Goal: Task Accomplishment & Management: Use online tool/utility

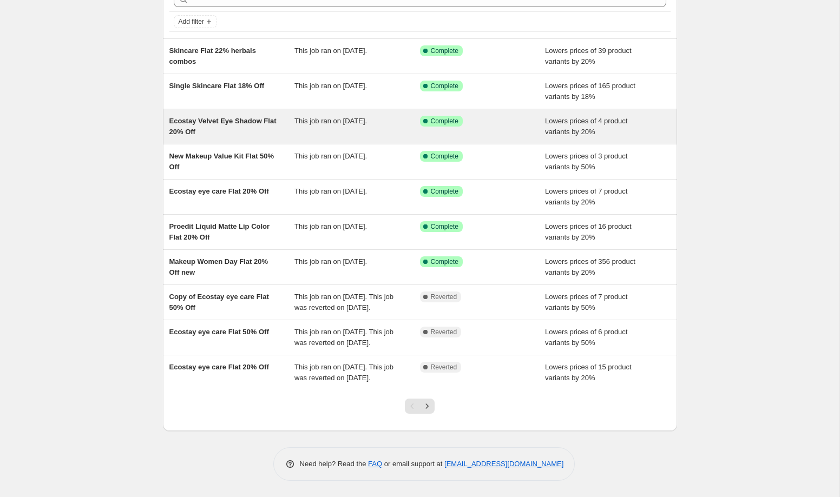
scroll to position [67, 0]
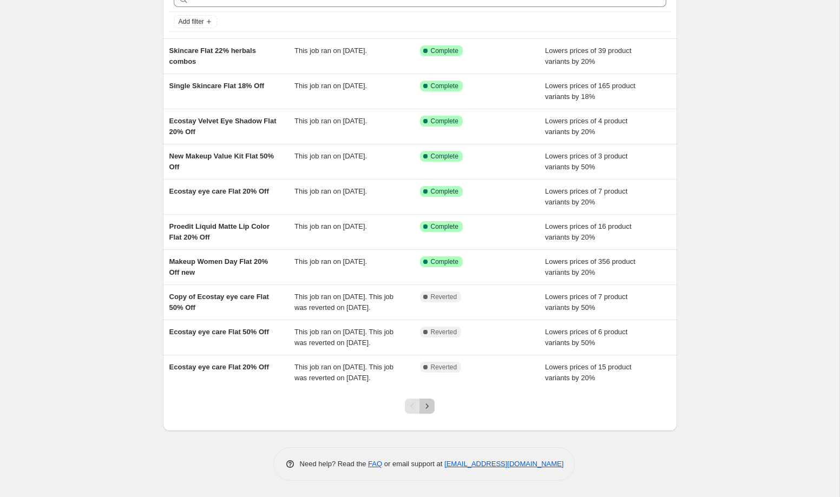
click at [426, 414] on button "Next" at bounding box center [426, 406] width 15 height 15
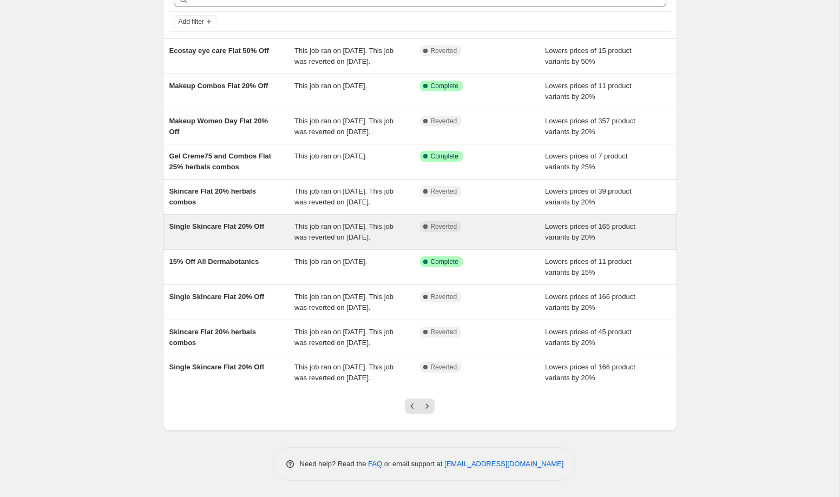
scroll to position [136, 0]
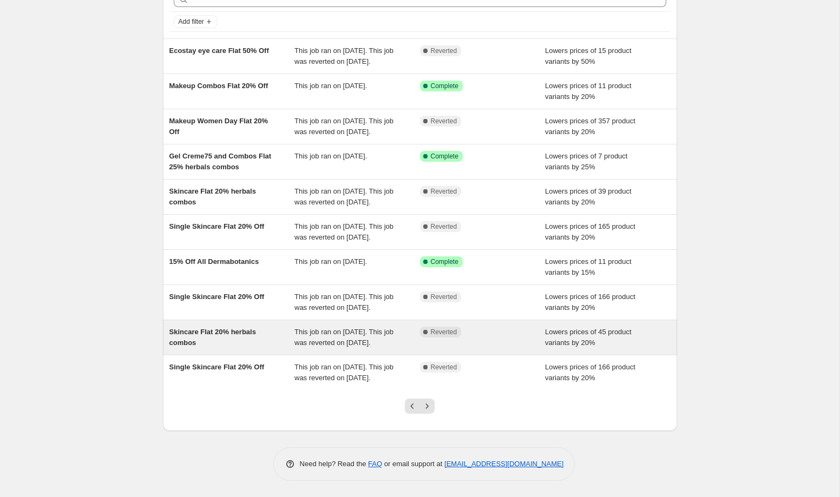
click at [444, 327] on div "Complete Reverted" at bounding box center [483, 338] width 126 height 22
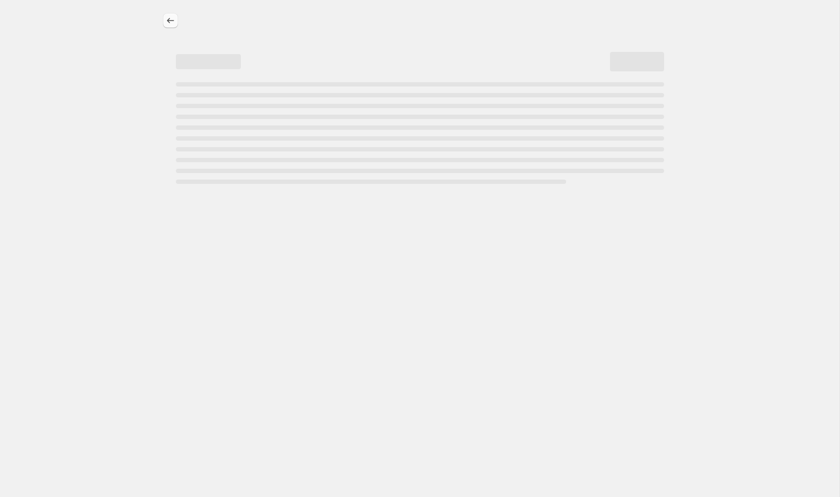
select select "percentage"
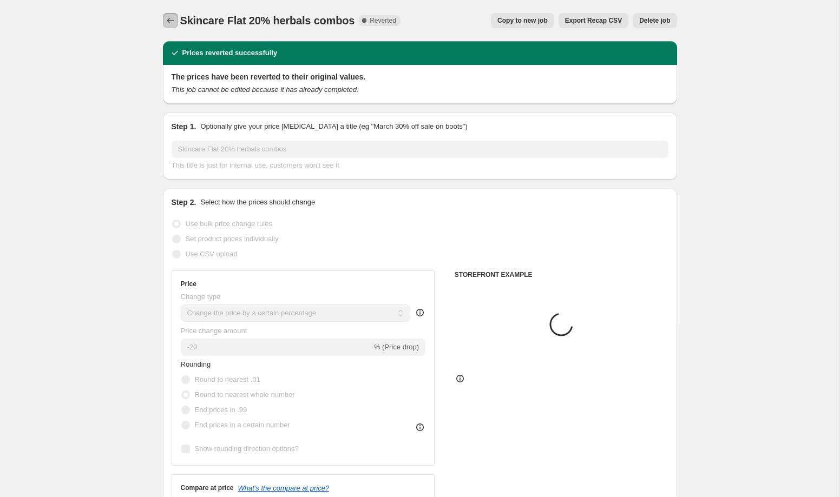
click at [168, 18] on icon "Price change jobs" at bounding box center [170, 20] width 11 height 11
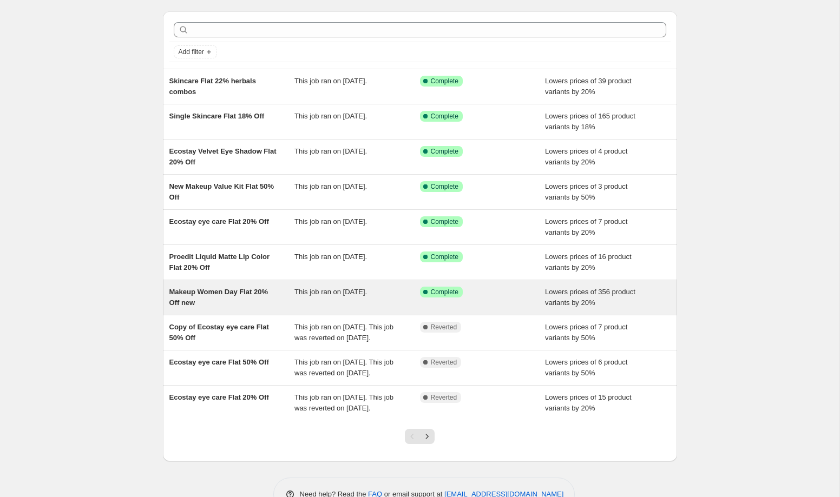
scroll to position [17, 0]
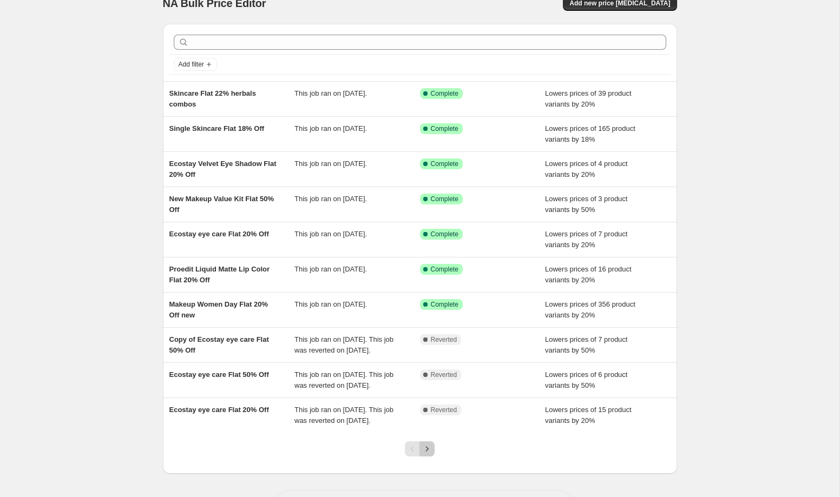
click at [425, 455] on icon "Next" at bounding box center [427, 449] width 11 height 11
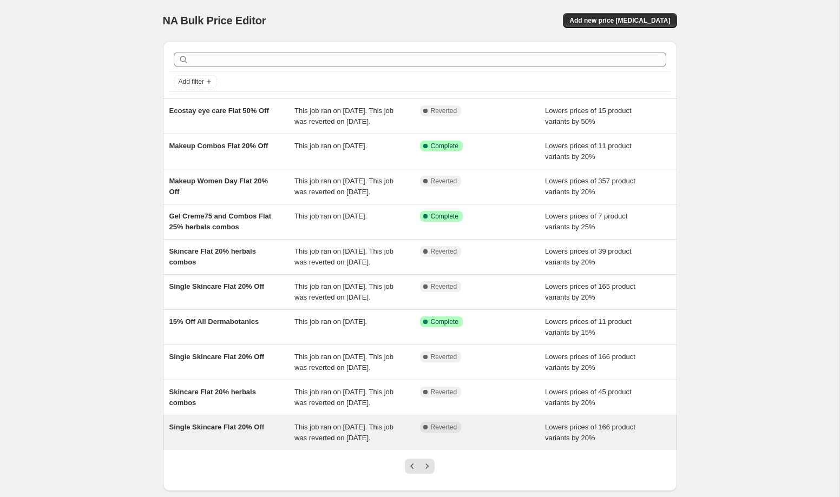
scroll to position [121, 0]
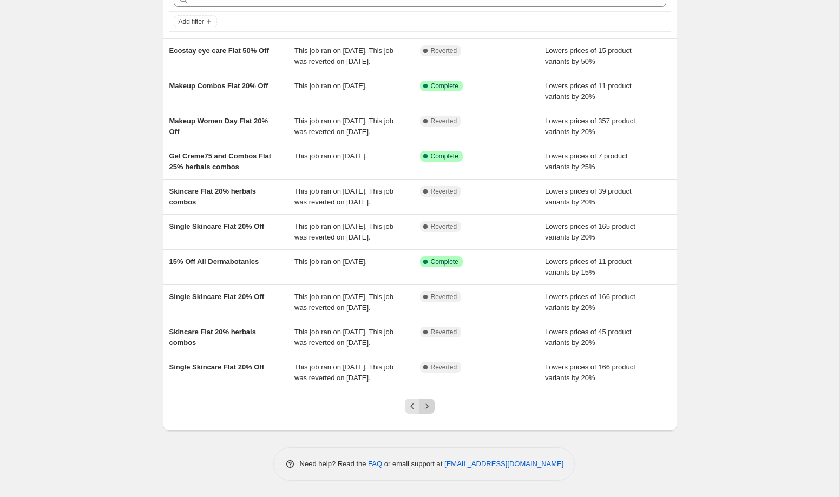
click at [427, 414] on button "Next" at bounding box center [426, 406] width 15 height 15
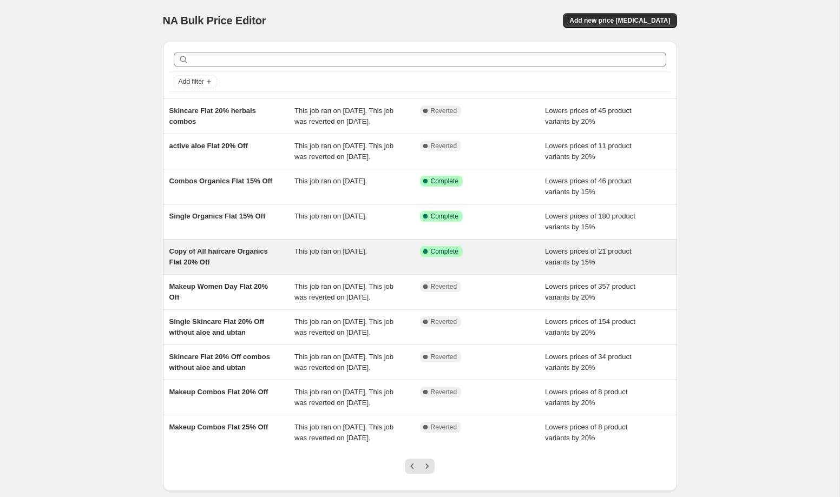
click at [229, 274] on div "Copy of All haircare Organics Flat 20% Off This job ran on 21 July 2025. Succes…" at bounding box center [420, 257] width 514 height 35
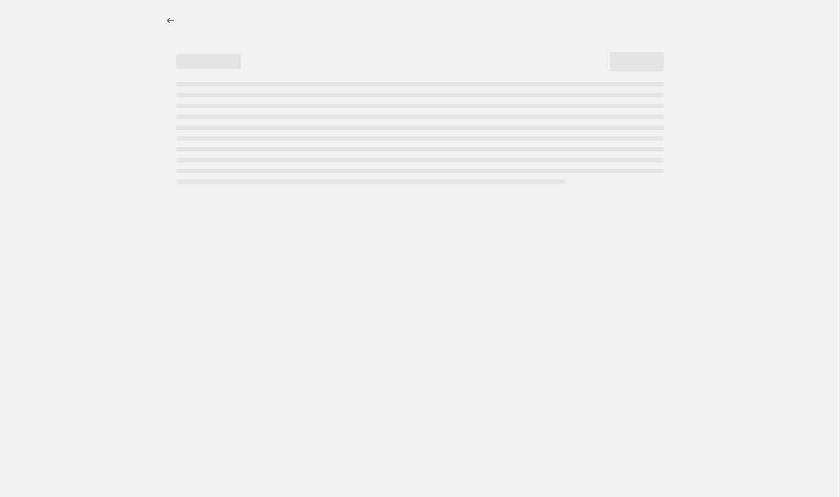
select select "percentage"
select select "collection"
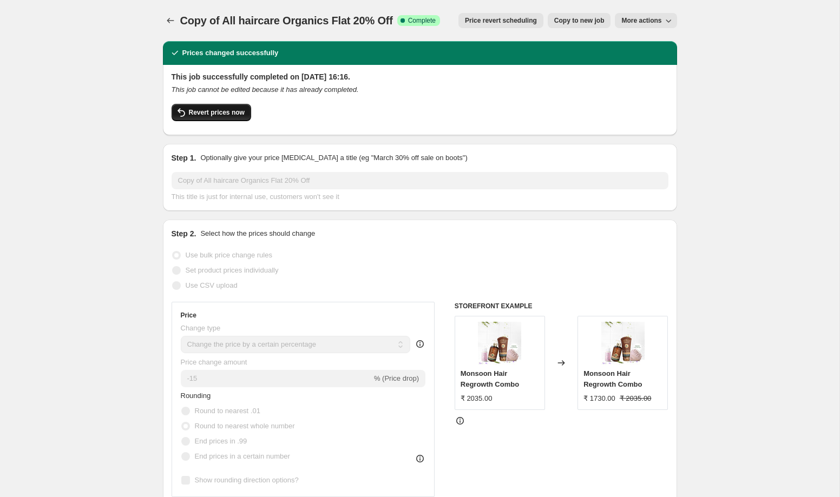
click at [209, 114] on span "Revert prices now" at bounding box center [217, 112] width 56 height 9
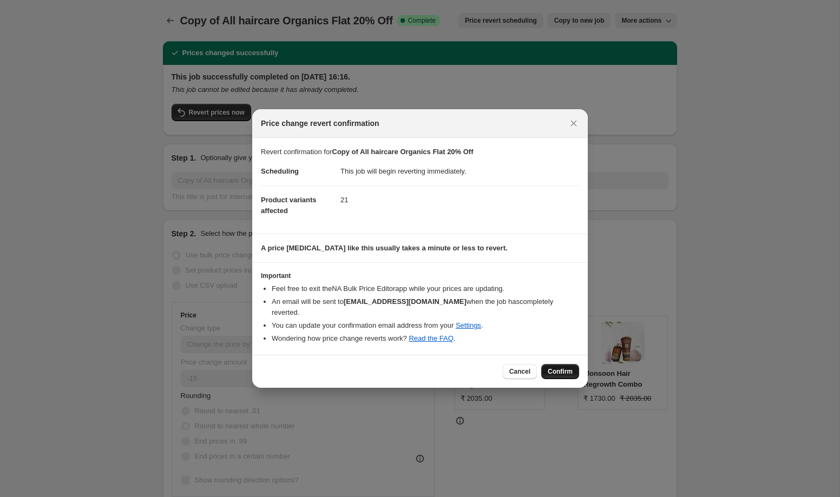
click at [560, 368] on span "Confirm" at bounding box center [560, 372] width 25 height 9
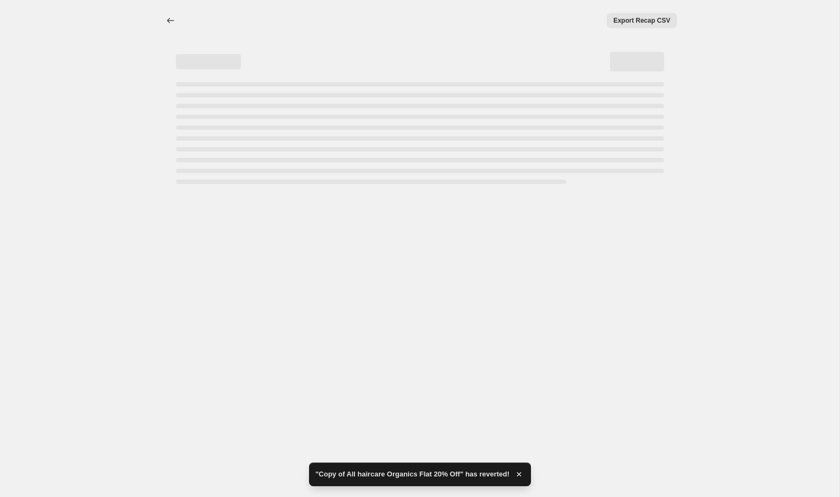
select select "percentage"
select select "collection"
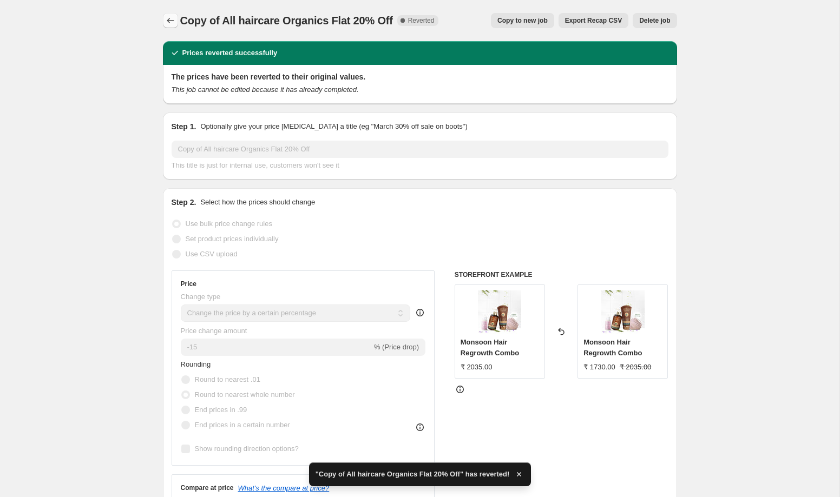
click at [172, 22] on icon "Price change jobs" at bounding box center [170, 20] width 11 height 11
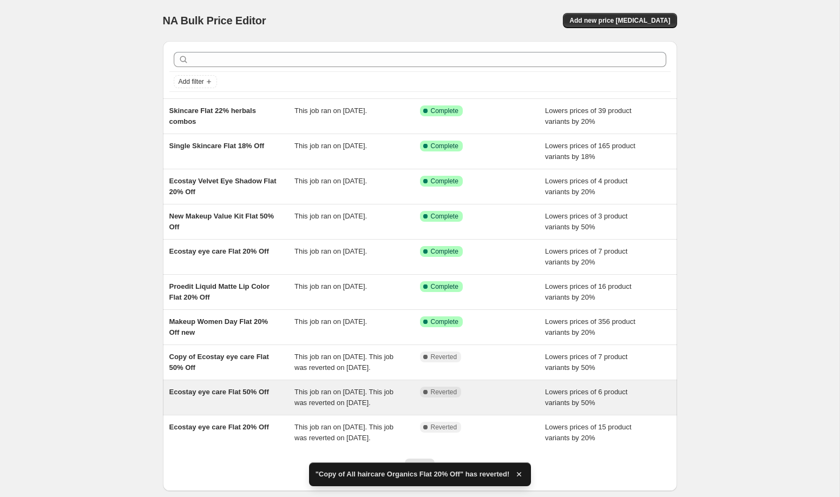
scroll to position [93, 0]
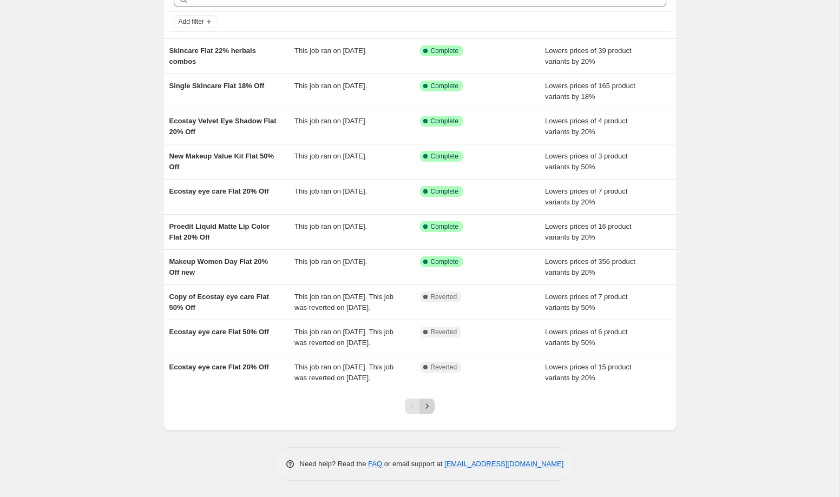
click at [425, 405] on icon "Next" at bounding box center [427, 406] width 11 height 11
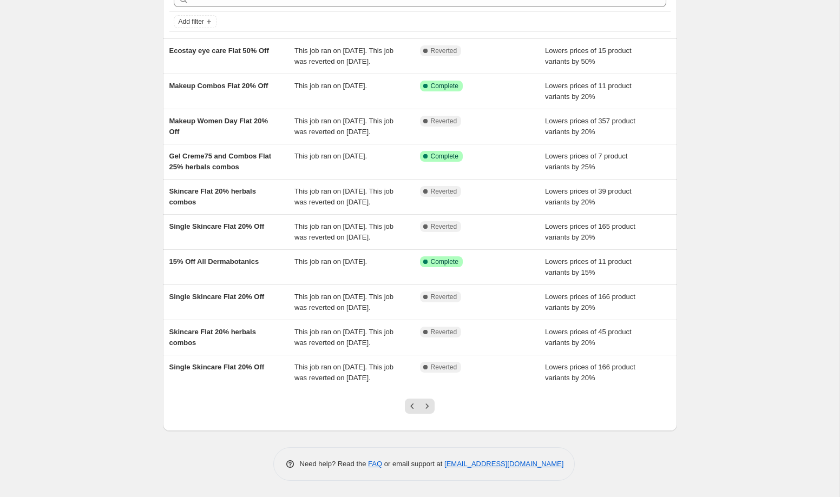
scroll to position [113, 0]
click at [431, 412] on icon "Next" at bounding box center [427, 406] width 11 height 11
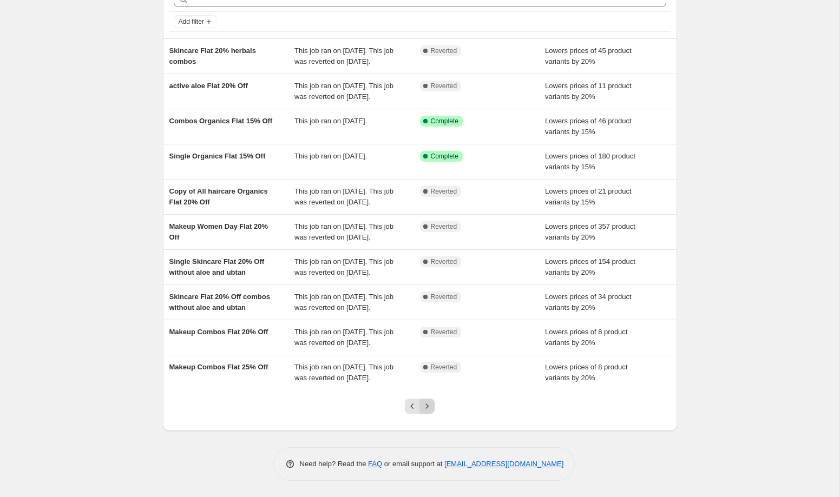
scroll to position [108, 0]
click at [430, 412] on icon "Next" at bounding box center [427, 406] width 11 height 11
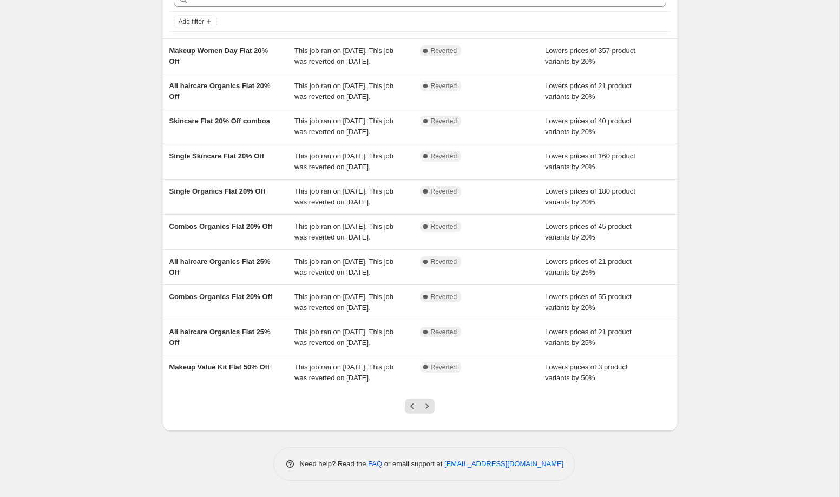
scroll to position [168, 0]
click at [425, 403] on icon "Next" at bounding box center [427, 406] width 11 height 11
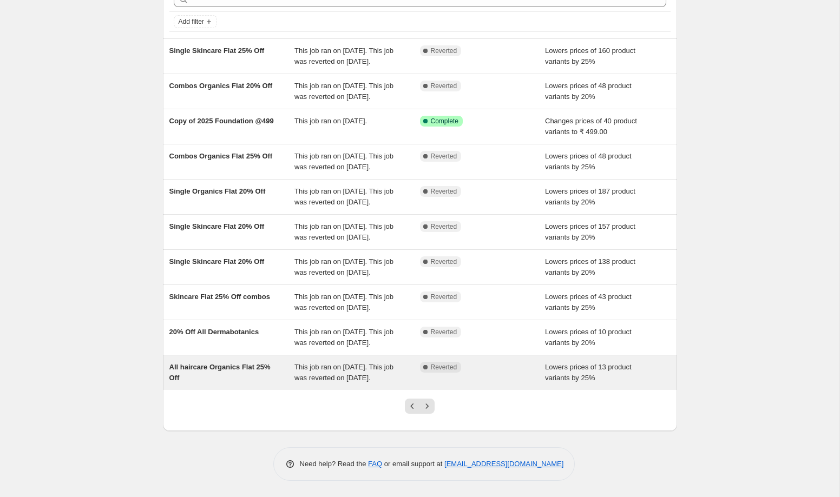
scroll to position [158, 0]
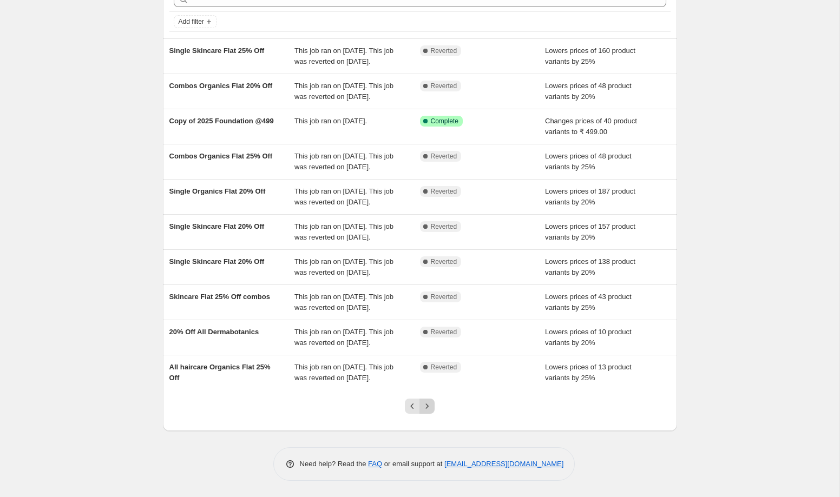
click at [427, 404] on icon "Next" at bounding box center [427, 406] width 11 height 11
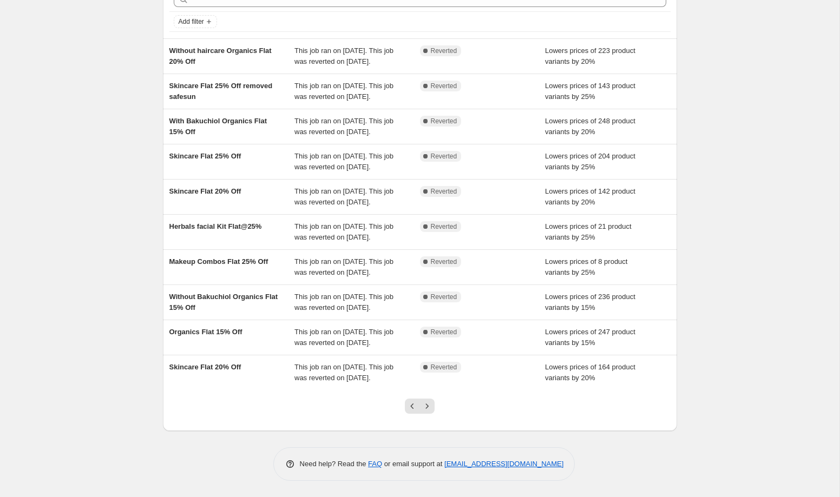
scroll to position [168, 0]
click at [427, 404] on icon "Next" at bounding box center [427, 406] width 11 height 11
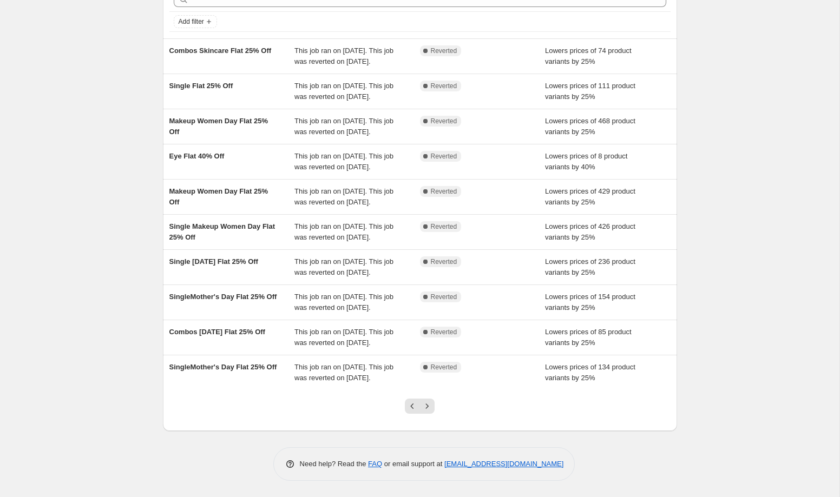
scroll to position [136, 0]
click at [427, 408] on icon "Next" at bounding box center [427, 406] width 11 height 11
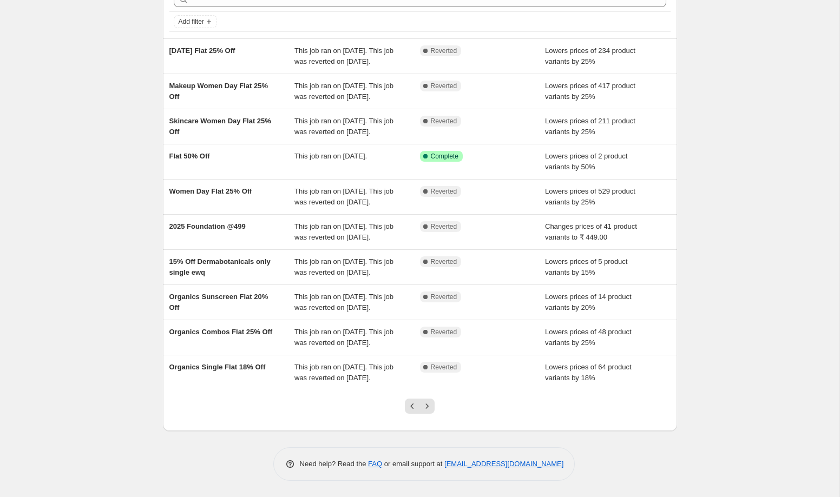
scroll to position [103, 0]
click at [427, 399] on button "Next" at bounding box center [426, 406] width 15 height 15
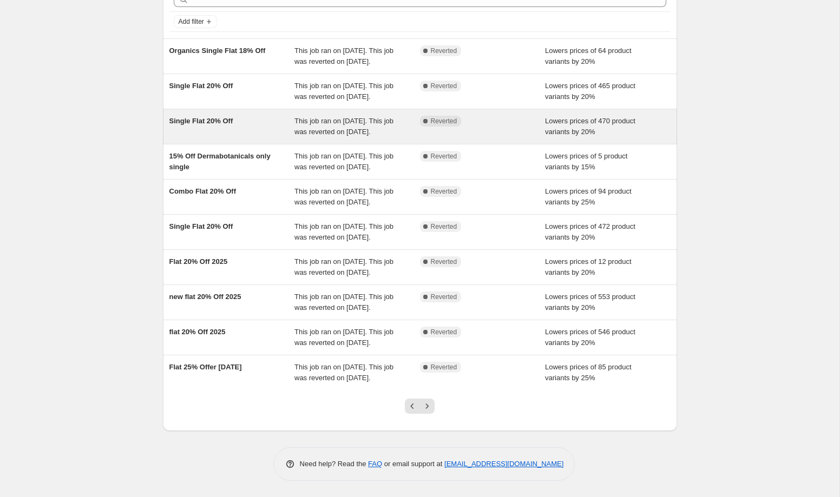
scroll to position [168, 0]
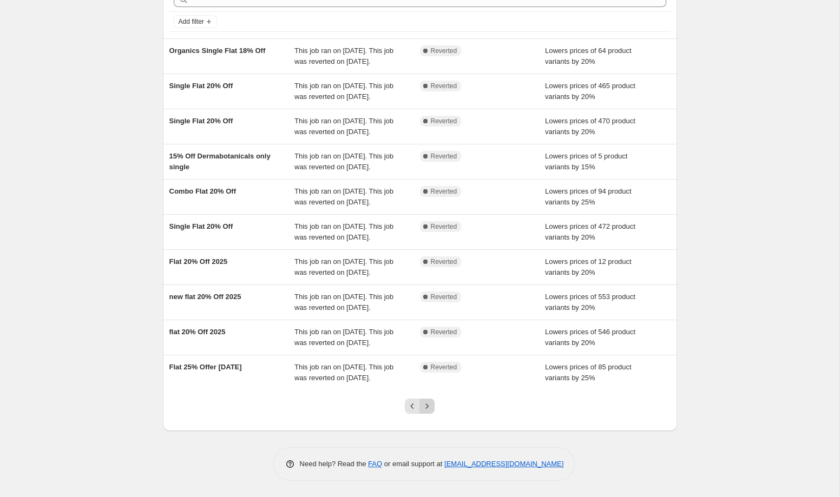
click at [429, 404] on icon "Next" at bounding box center [427, 406] width 11 height 11
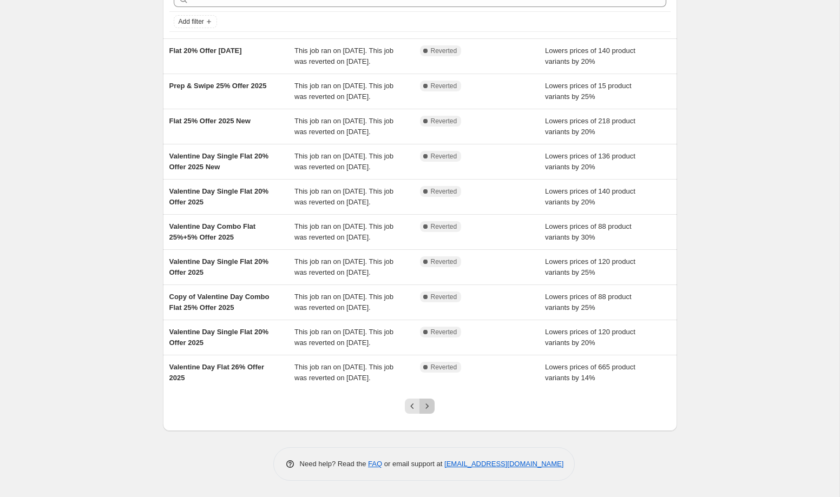
click at [427, 410] on icon "Next" at bounding box center [427, 406] width 11 height 11
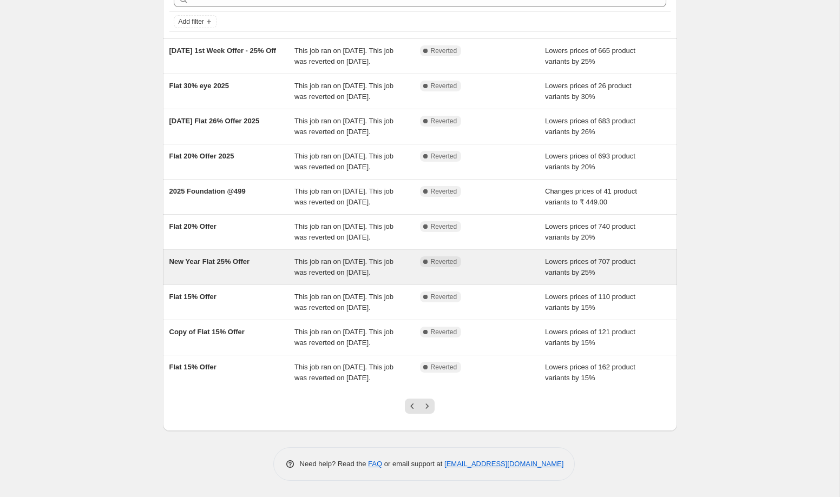
scroll to position [130, 0]
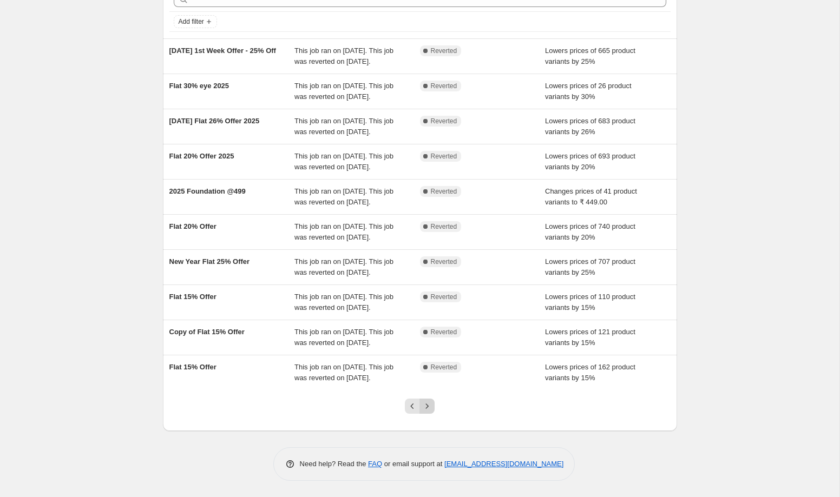
click at [427, 409] on icon "Next" at bounding box center [427, 406] width 3 height 5
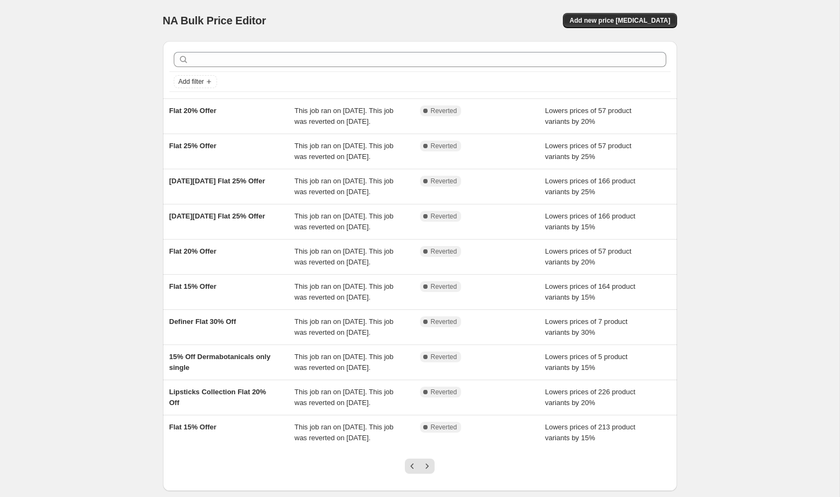
scroll to position [168, 0]
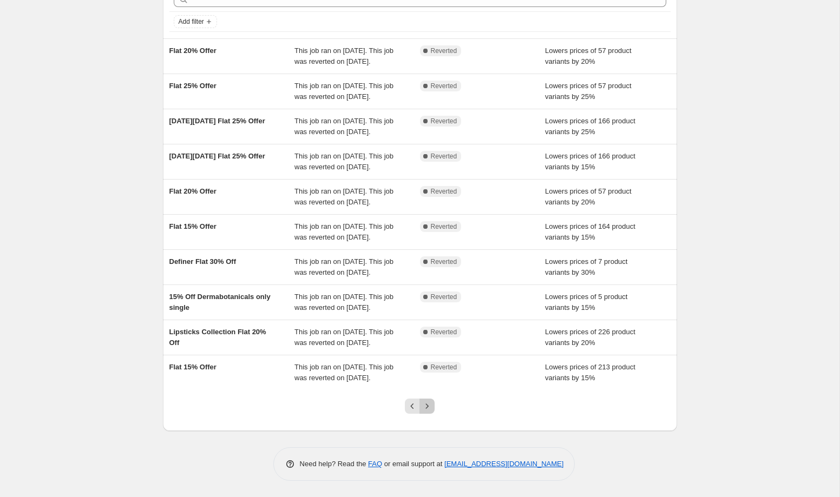
click at [429, 411] on icon "Next" at bounding box center [427, 406] width 11 height 11
click at [422, 403] on icon "Next" at bounding box center [427, 406] width 11 height 11
click at [429, 410] on icon "Next" at bounding box center [427, 406] width 11 height 11
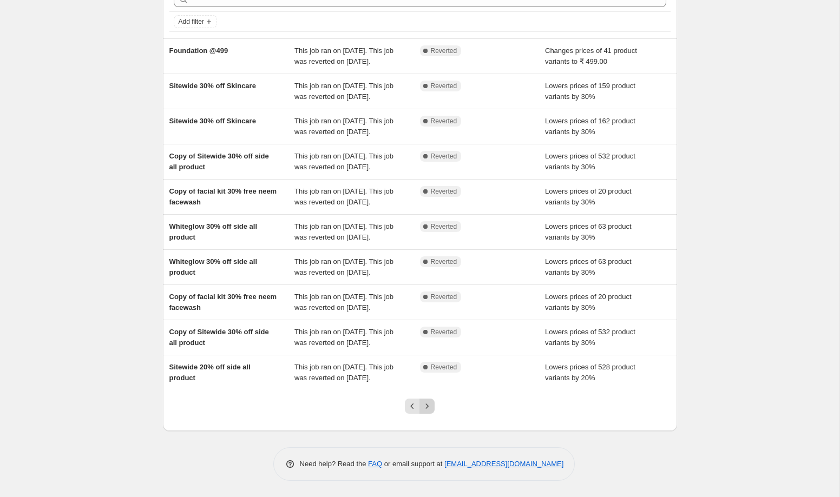
click at [429, 408] on icon "Next" at bounding box center [427, 406] width 11 height 11
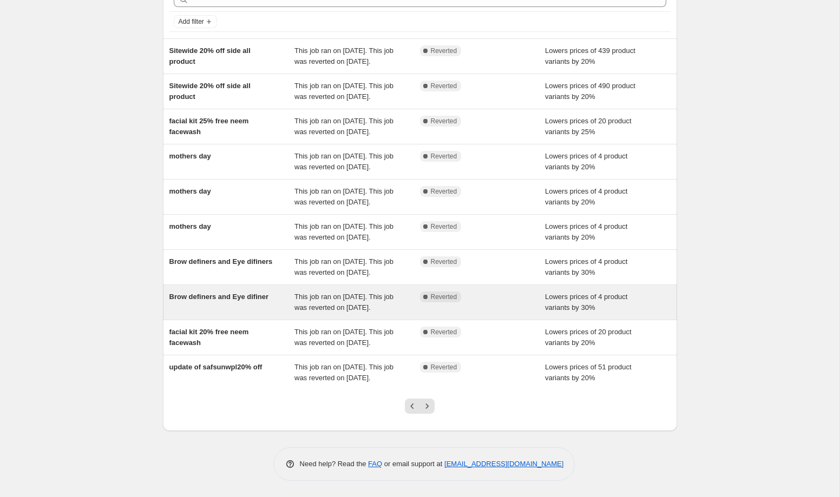
scroll to position [158, 0]
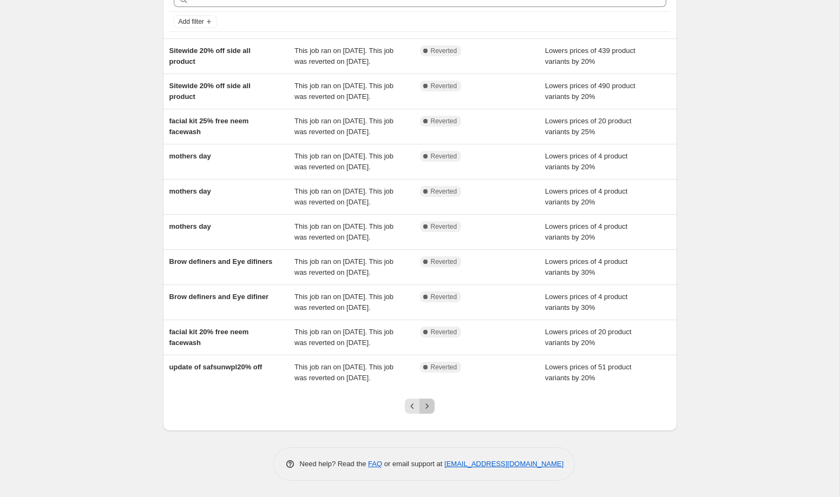
click at [427, 408] on icon "Next" at bounding box center [427, 406] width 3 height 5
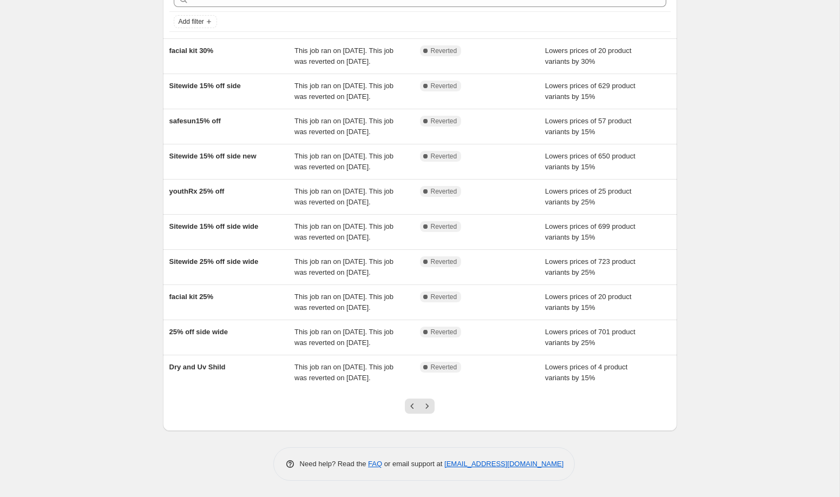
scroll to position [168, 0]
click at [419, 409] on button "Previous" at bounding box center [412, 406] width 15 height 15
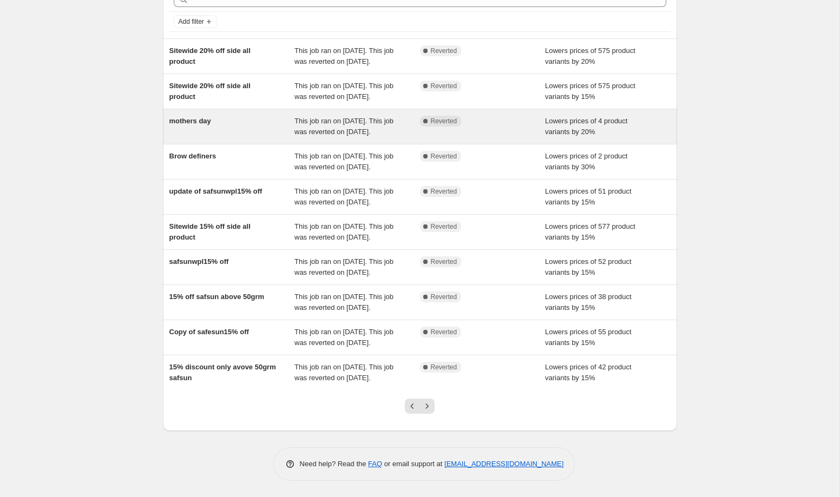
scroll to position [147, 0]
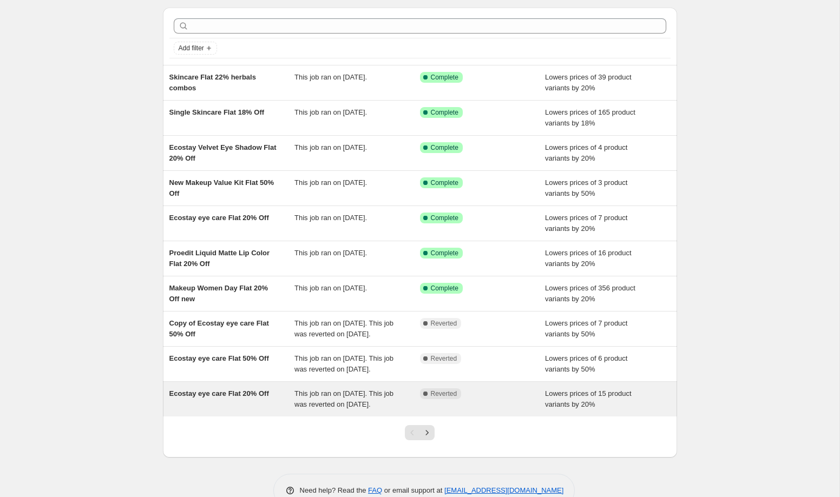
scroll to position [29, 0]
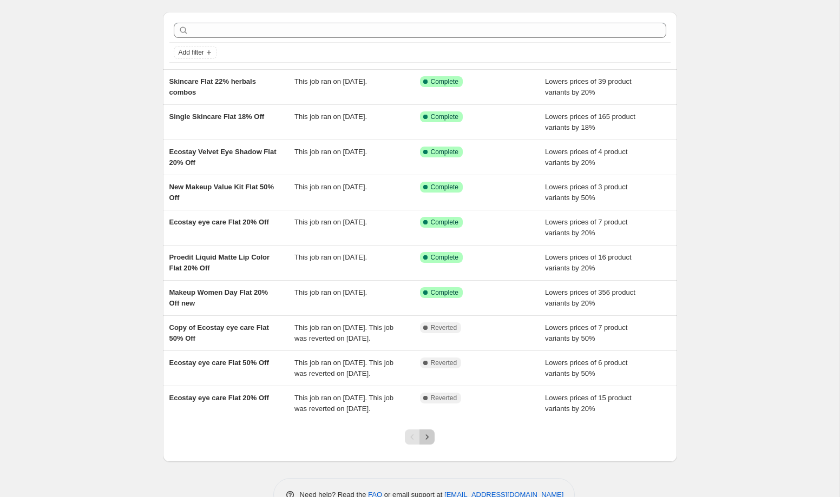
click at [427, 443] on icon "Next" at bounding box center [427, 437] width 11 height 11
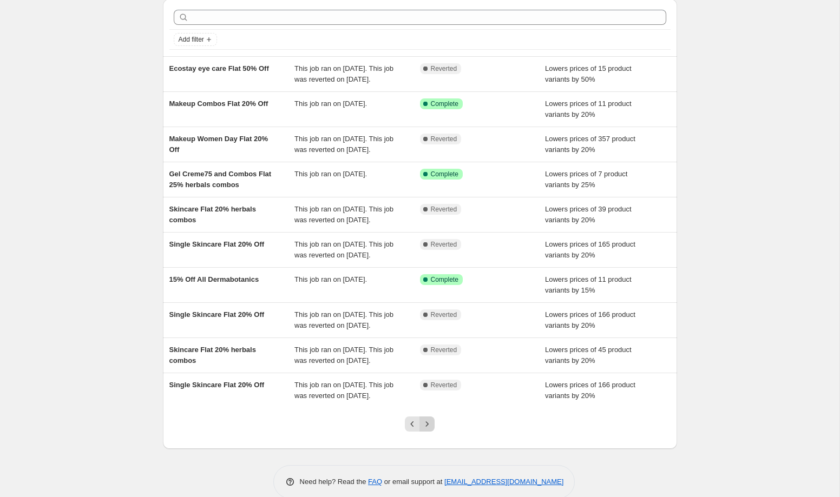
scroll to position [136, 0]
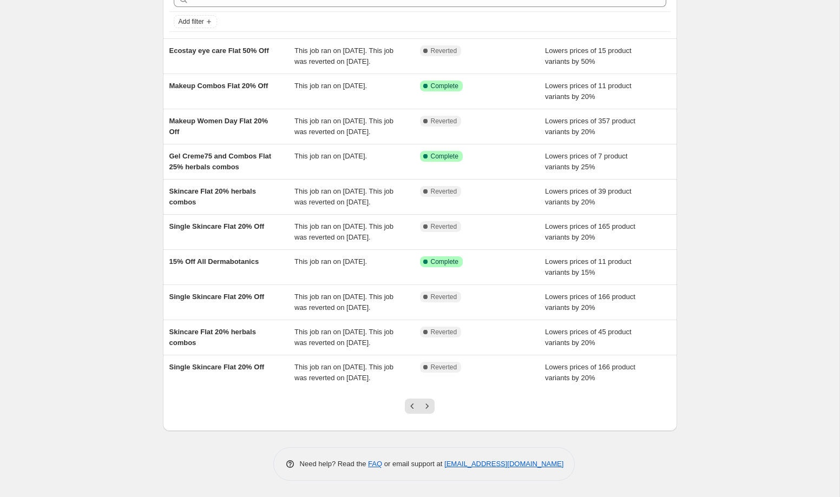
click at [431, 396] on div at bounding box center [420, 410] width 44 height 41
click at [429, 407] on icon "Next" at bounding box center [427, 406] width 11 height 11
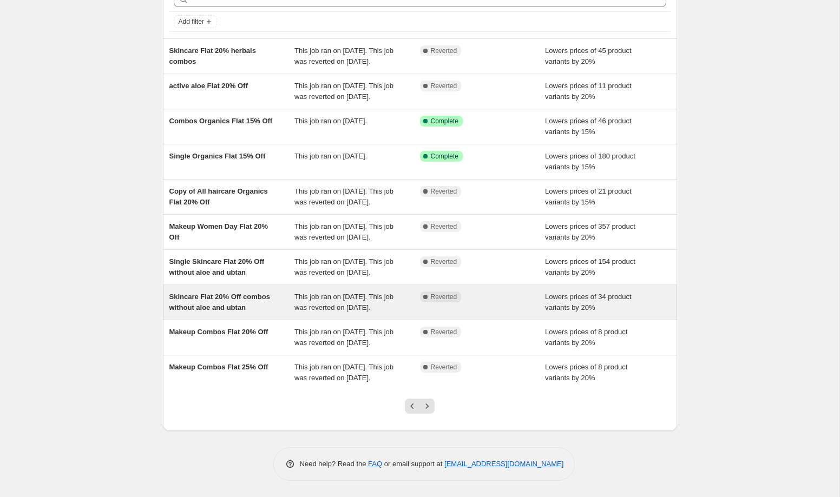
scroll to position [0, 0]
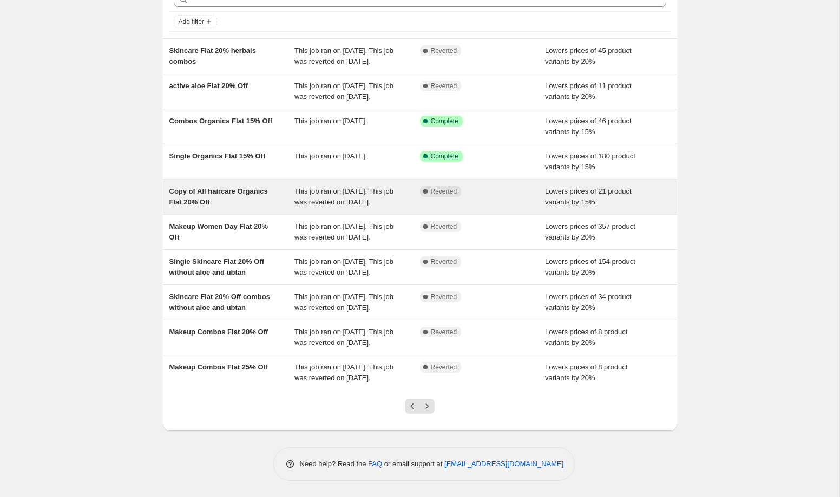
click at [286, 186] on div "Copy of All haircare Organics Flat 20% Off" at bounding box center [232, 197] width 126 height 22
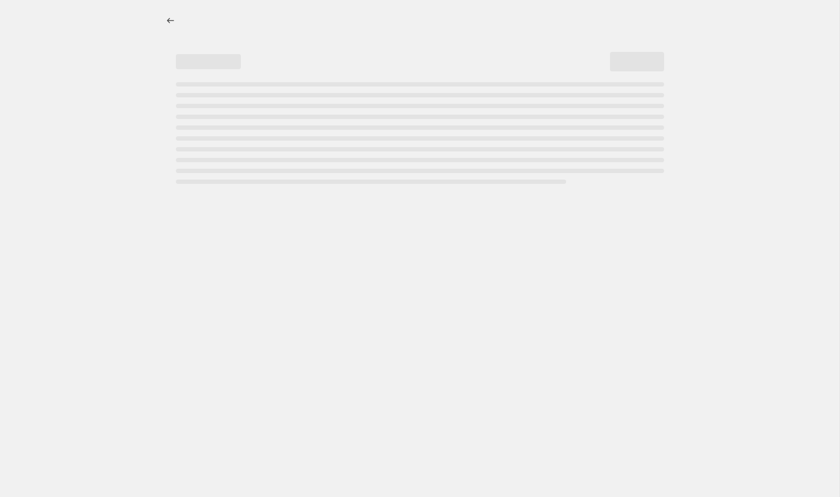
select select "percentage"
select select "collection"
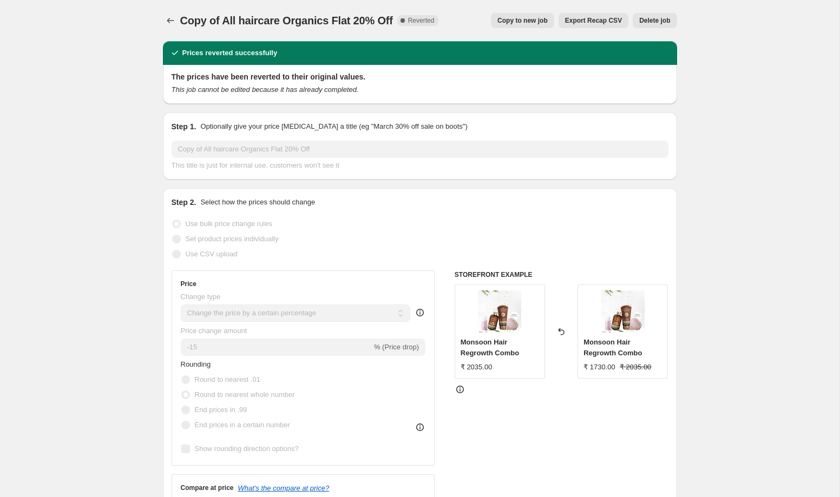
click at [509, 18] on span "Copy to new job" at bounding box center [522, 20] width 50 height 9
select select "percentage"
select select "collection"
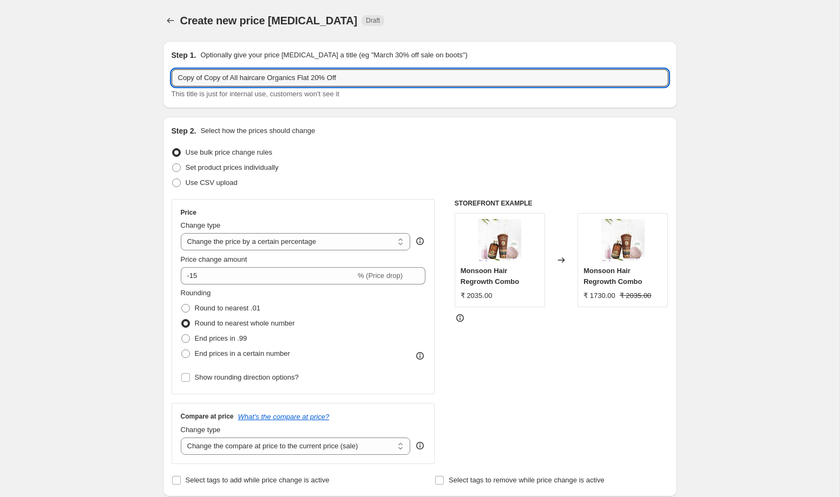
drag, startPoint x: 223, startPoint y: 78, endPoint x: 145, endPoint y: 78, distance: 78.5
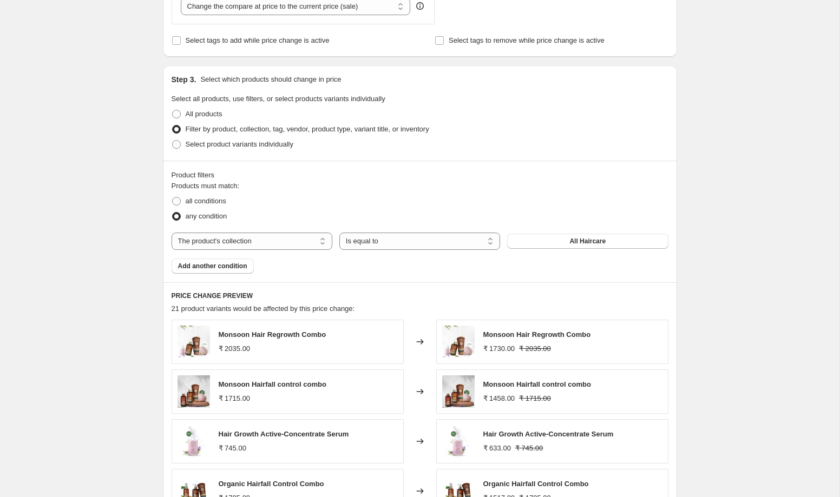
scroll to position [706, 0]
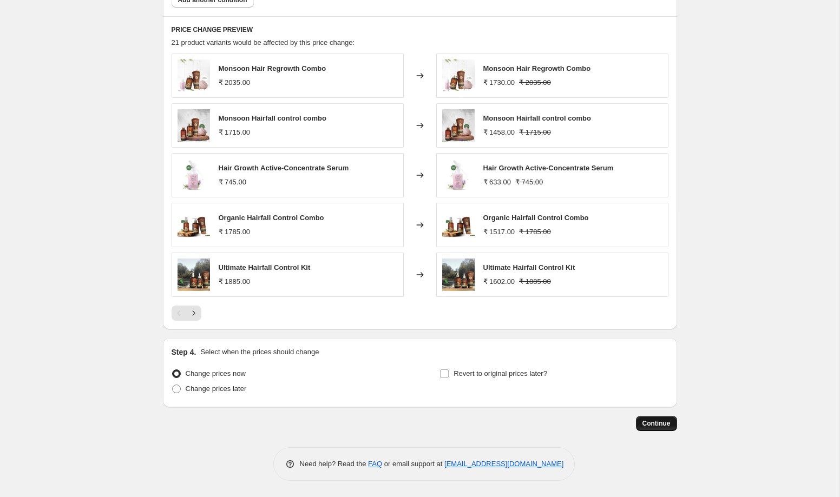
type input "All haircare Organics Flat 18% Off"
click at [658, 425] on span "Continue" at bounding box center [656, 423] width 28 height 9
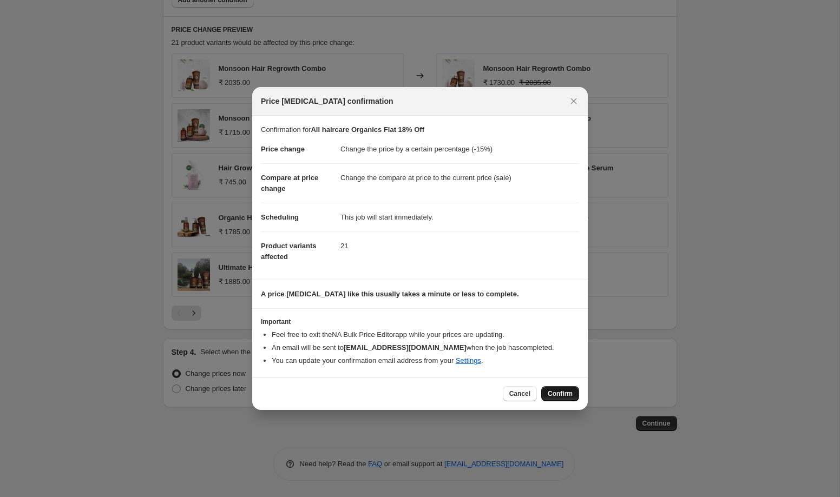
click at [567, 393] on span "Confirm" at bounding box center [560, 394] width 25 height 9
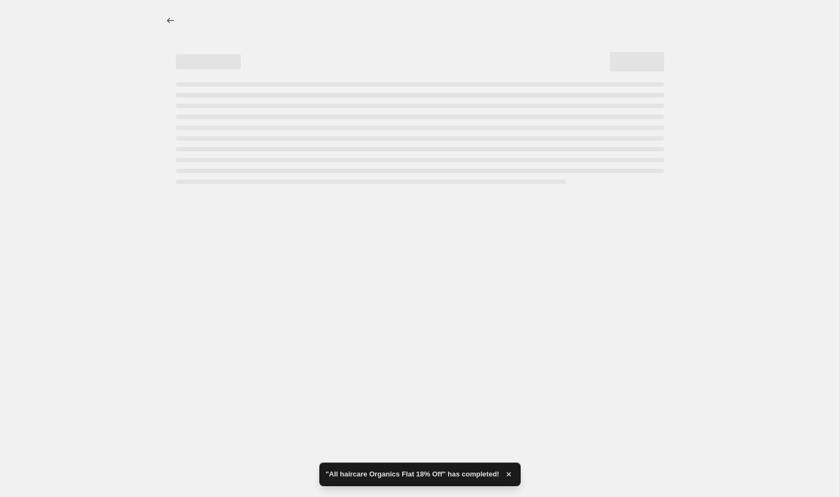
select select "percentage"
select select "collection"
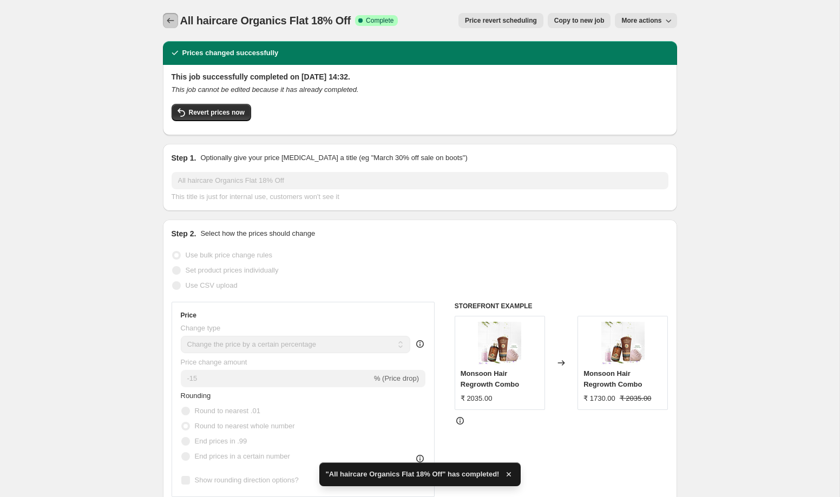
click at [168, 21] on icon "Price change jobs" at bounding box center [170, 20] width 7 height 5
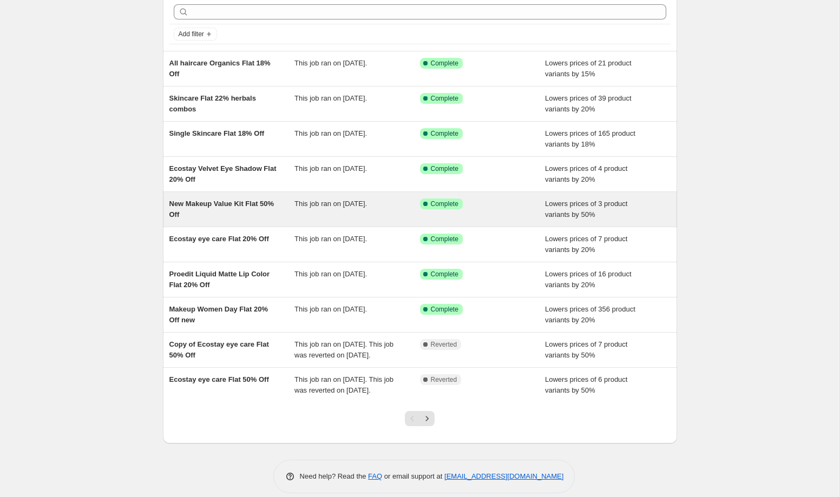
scroll to position [82, 0]
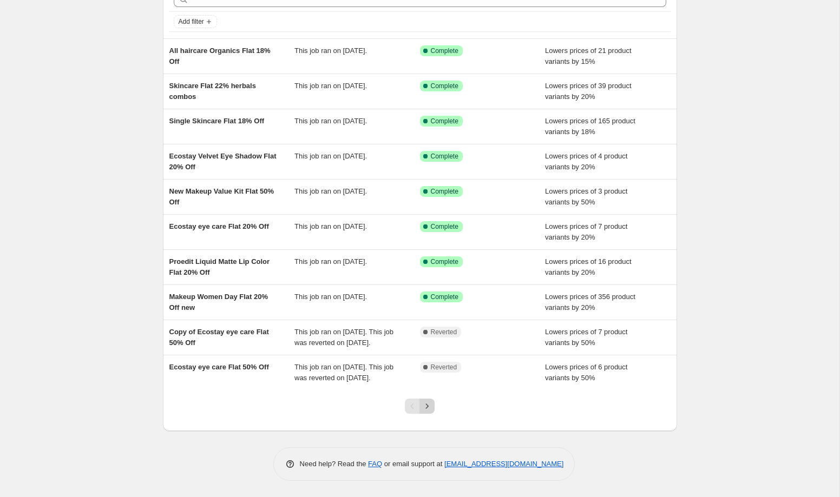
click at [429, 409] on icon "Next" at bounding box center [427, 406] width 11 height 11
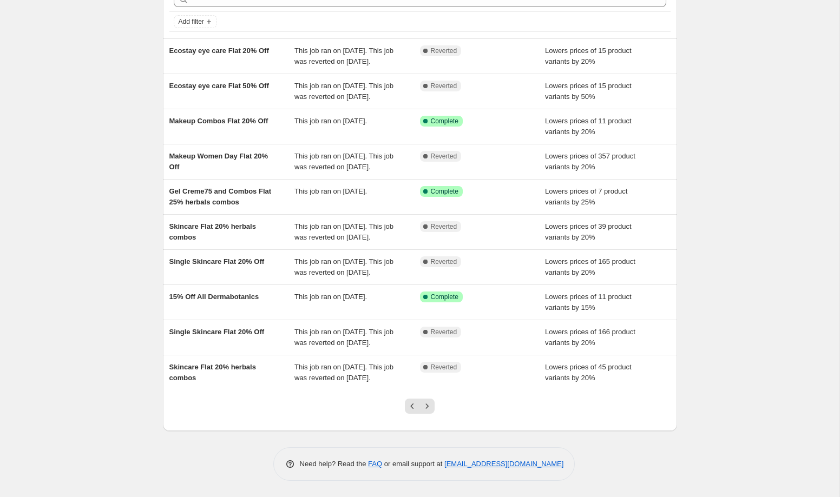
scroll to position [136, 0]
click at [429, 403] on icon "Next" at bounding box center [427, 406] width 11 height 11
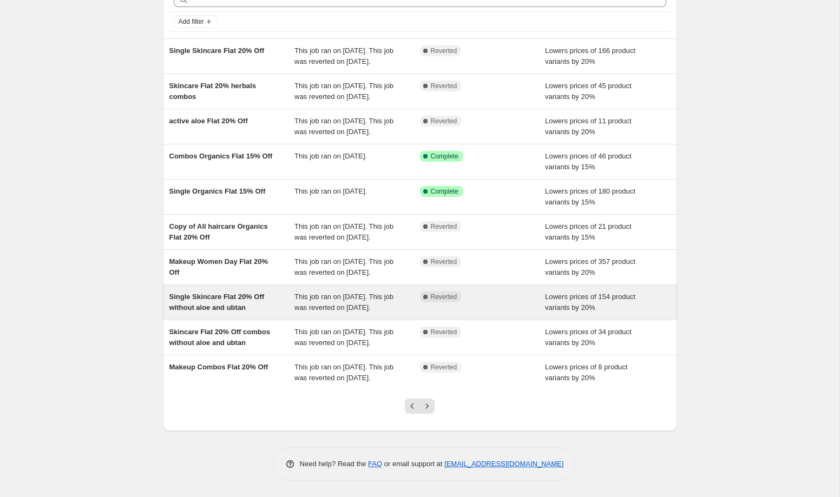
scroll to position [120, 0]
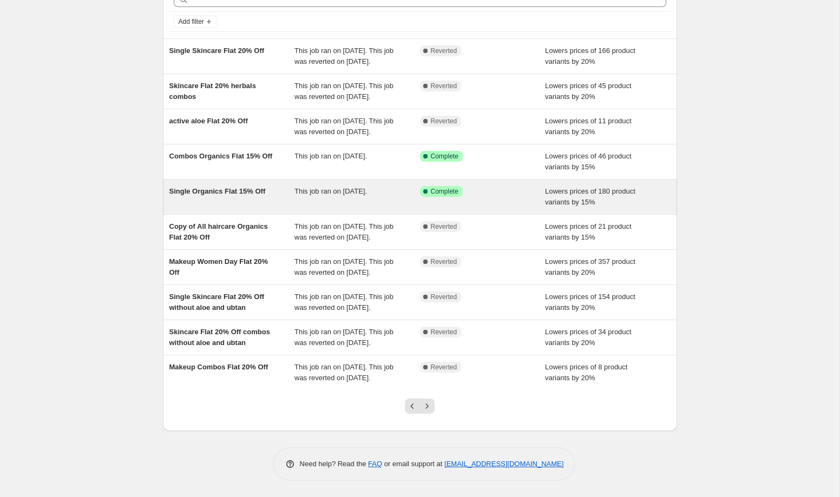
click at [264, 186] on div "Single Organics Flat 15% Off" at bounding box center [232, 197] width 126 height 22
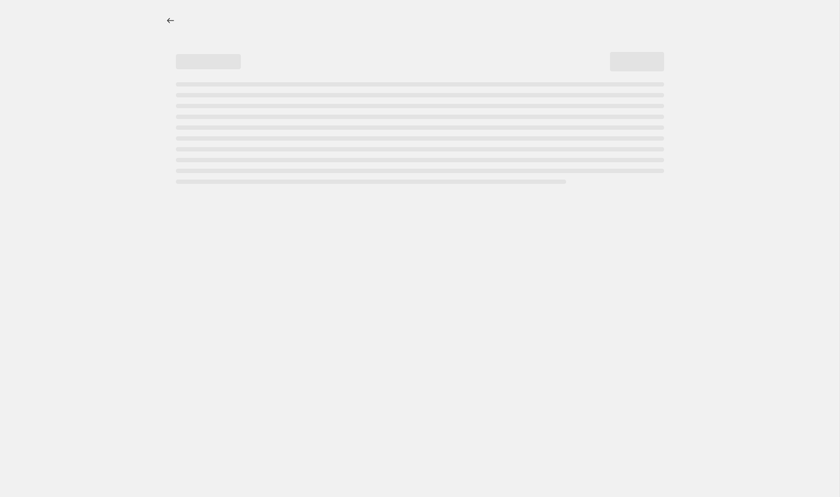
select select "percentage"
select select "collection"
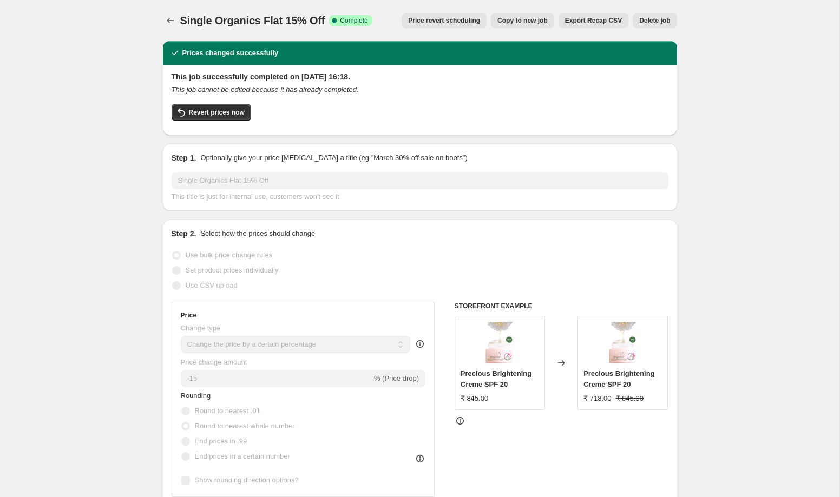
click at [448, 21] on span "Price revert scheduling" at bounding box center [444, 20] width 72 height 9
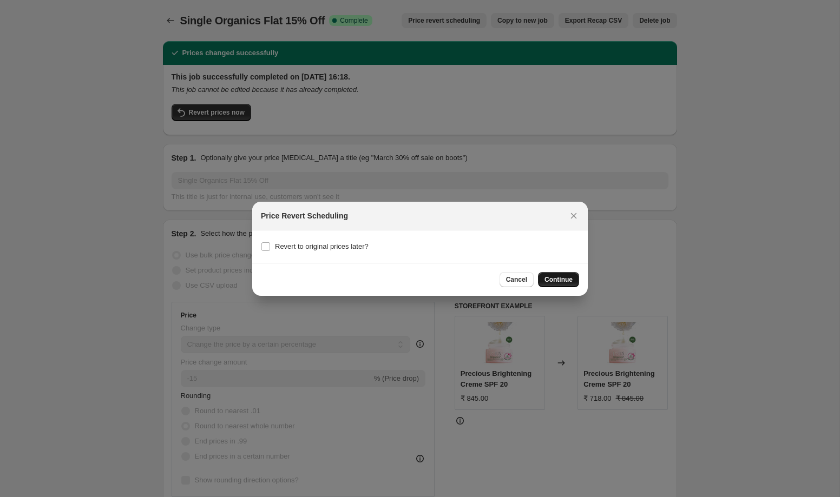
click at [562, 280] on span "Continue" at bounding box center [559, 280] width 28 height 9
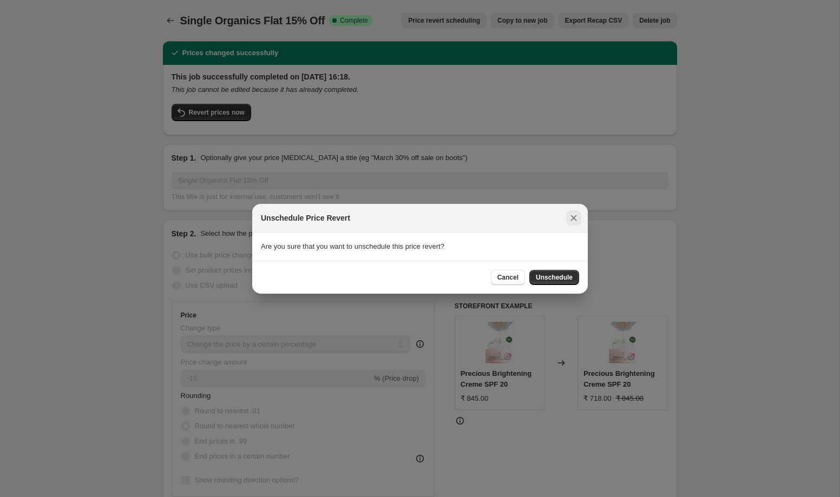
click at [576, 220] on icon "Close" at bounding box center [574, 218] width 6 height 6
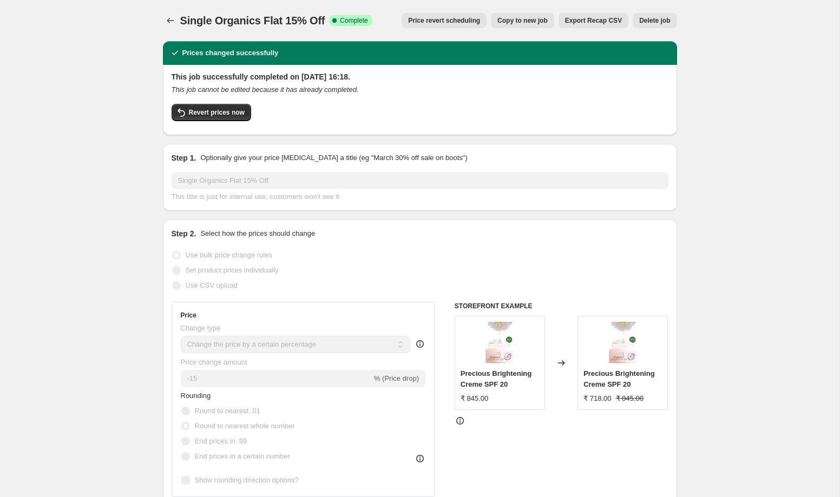
click at [443, 24] on span "Price revert scheduling" at bounding box center [444, 20] width 72 height 9
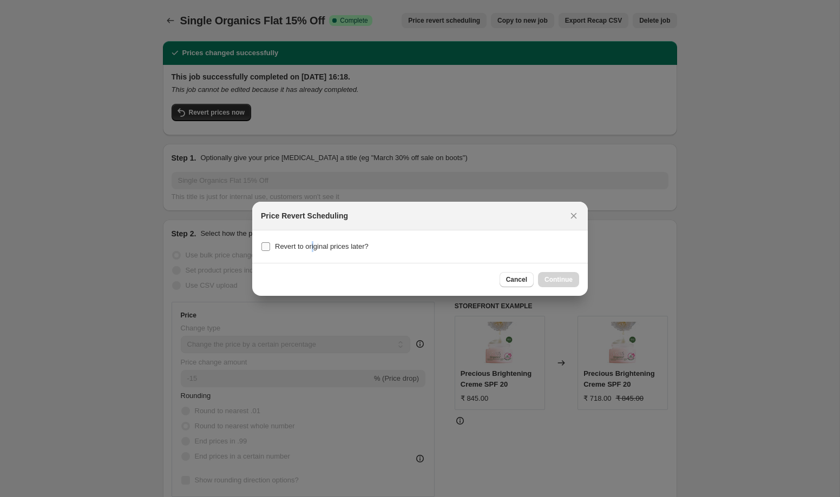
click at [314, 249] on span "Revert to original prices later?" at bounding box center [322, 246] width 94 height 8
click at [571, 214] on icon "Close" at bounding box center [573, 216] width 11 height 11
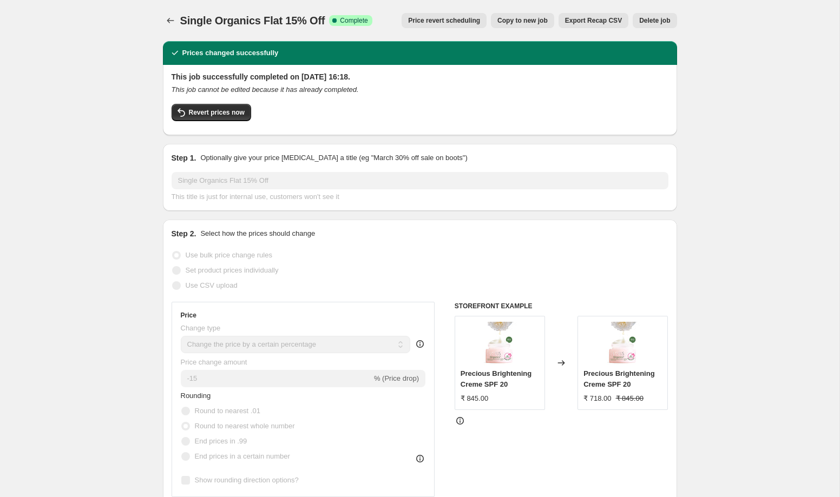
click at [467, 23] on span "Price revert scheduling" at bounding box center [444, 20] width 72 height 9
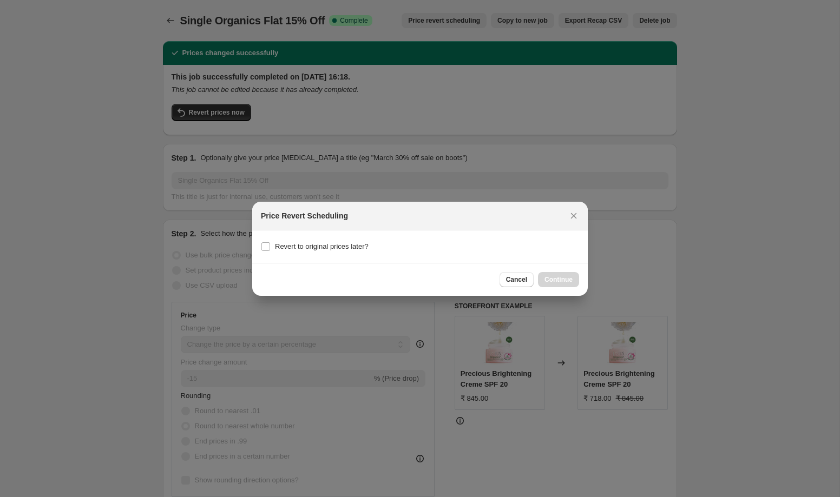
click at [530, 48] on div at bounding box center [420, 248] width 840 height 497
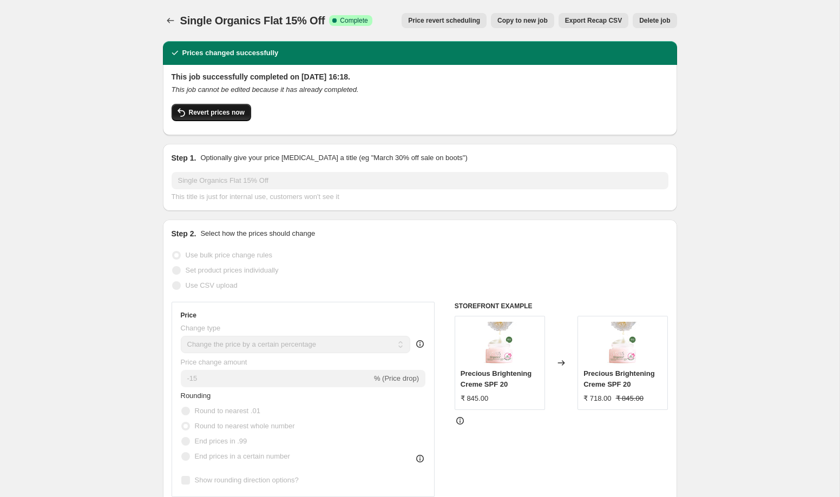
click at [234, 114] on span "Revert prices now" at bounding box center [217, 112] width 56 height 9
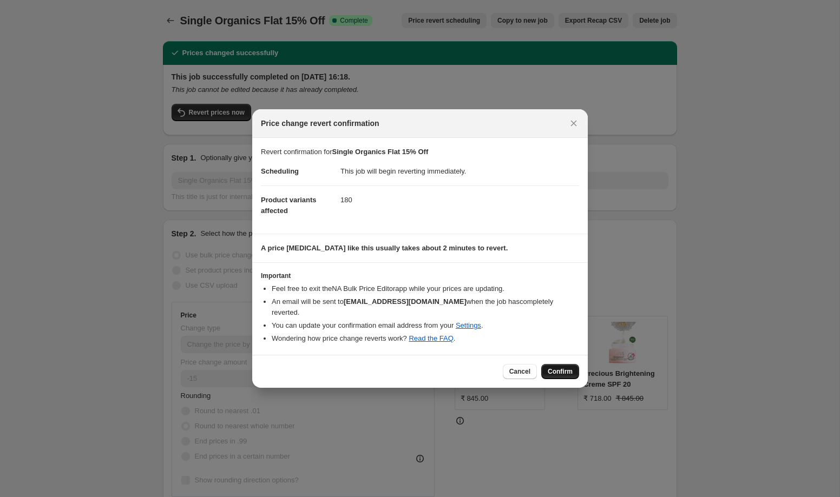
click at [565, 368] on span "Confirm" at bounding box center [560, 372] width 25 height 9
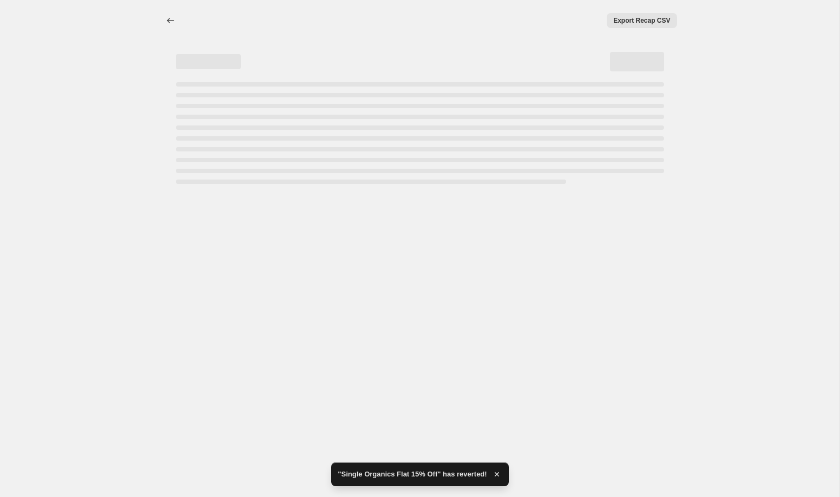
select select "percentage"
select select "collection"
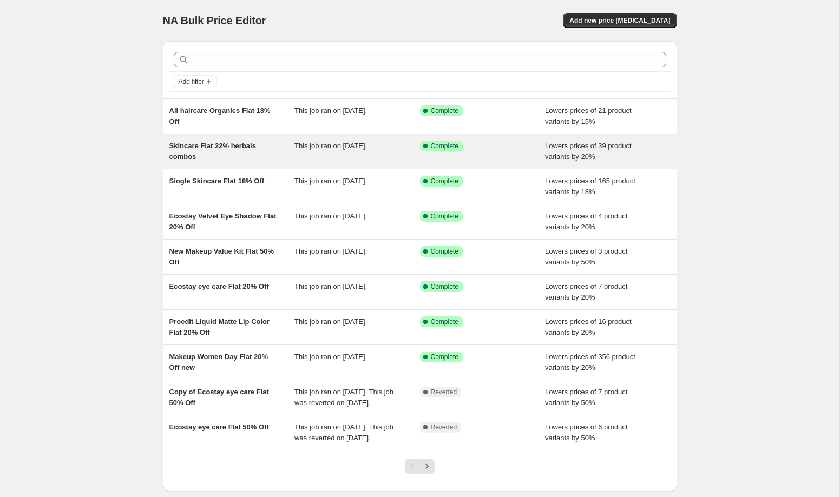
scroll to position [5, 0]
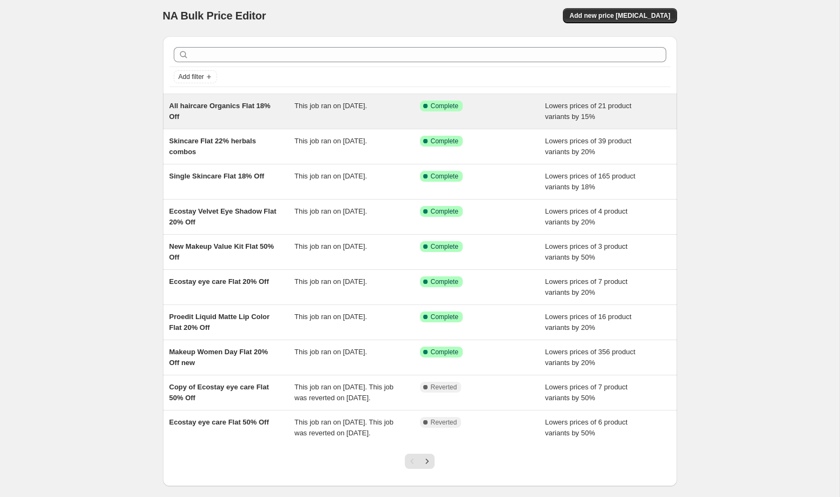
click at [255, 101] on div "All haircare Organics Flat 18% Off" at bounding box center [232, 112] width 126 height 22
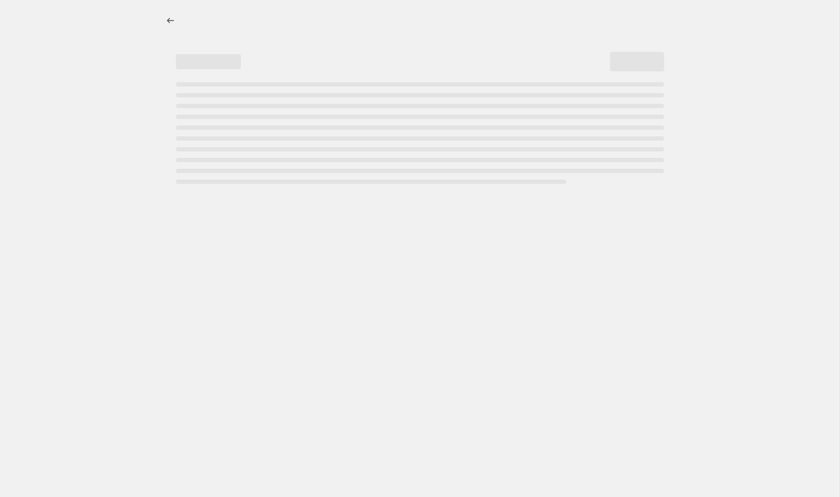
select select "percentage"
select select "collection"
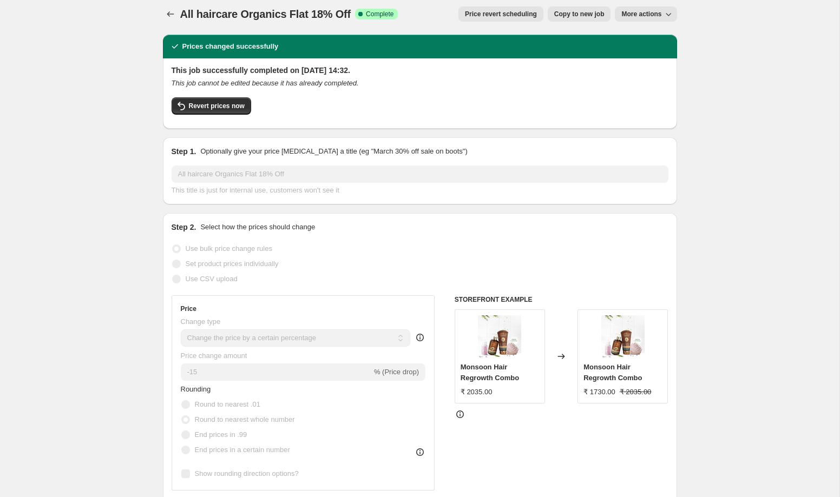
scroll to position [7, 0]
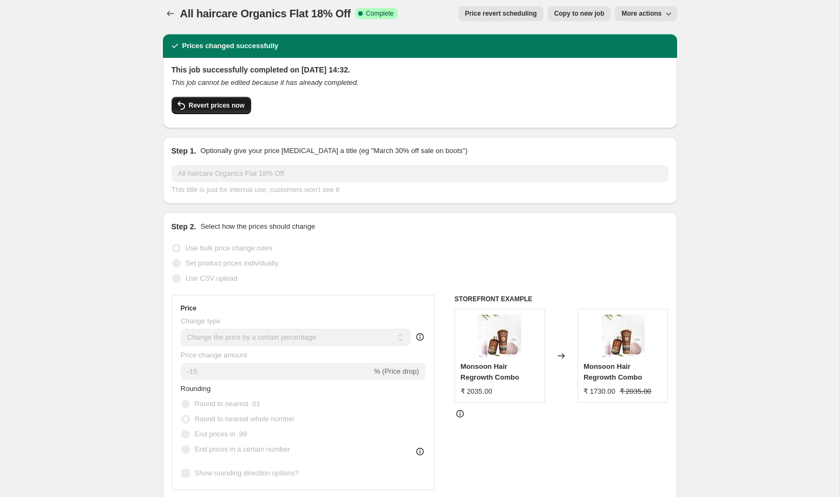
click at [231, 107] on span "Revert prices now" at bounding box center [217, 105] width 56 height 9
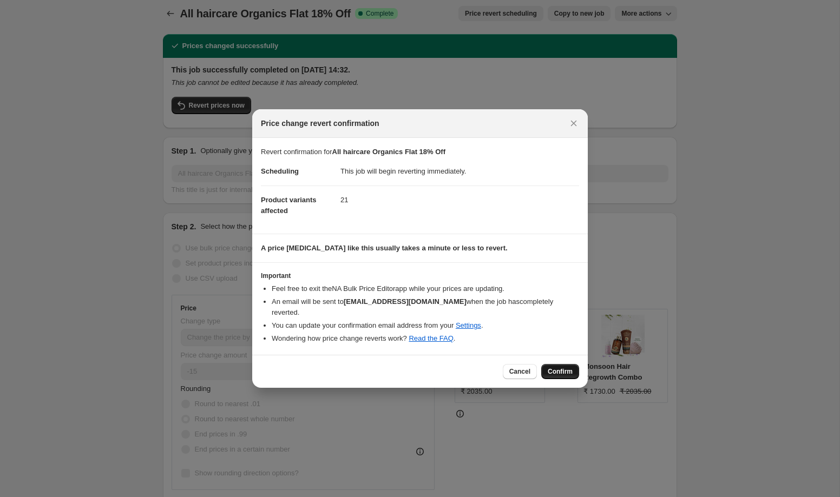
click at [563, 371] on button "Confirm" at bounding box center [560, 371] width 38 height 15
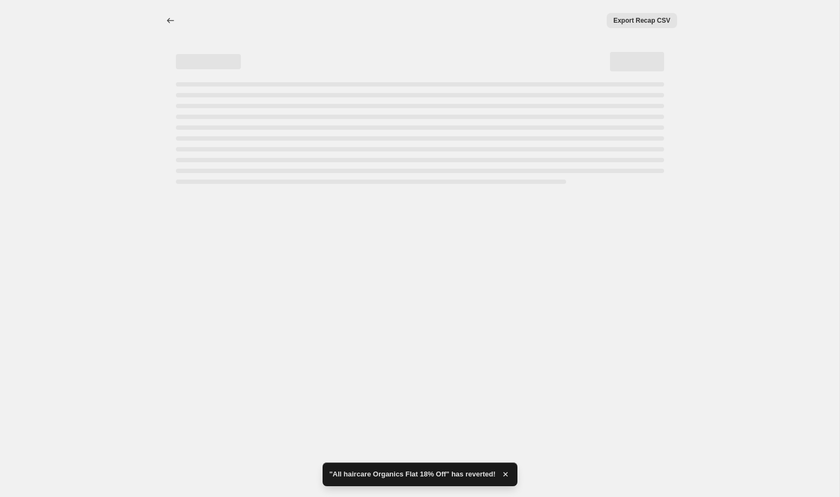
select select "percentage"
select select "collection"
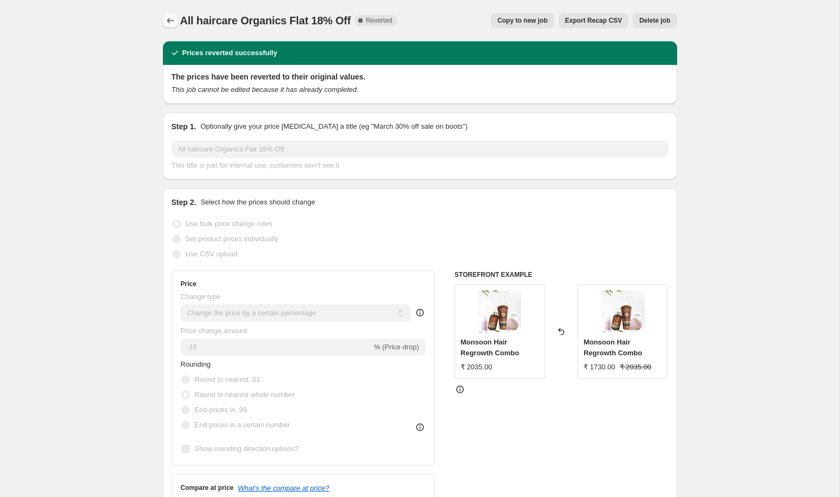
click at [166, 23] on icon "Price change jobs" at bounding box center [170, 20] width 11 height 11
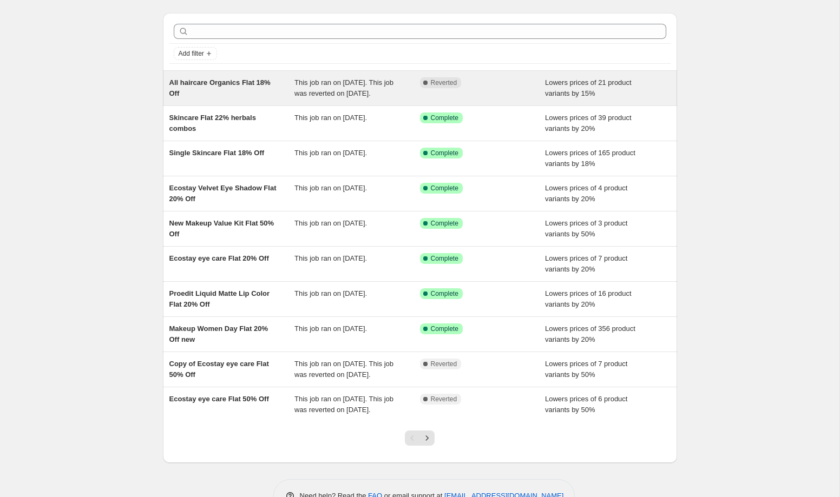
scroll to position [93, 0]
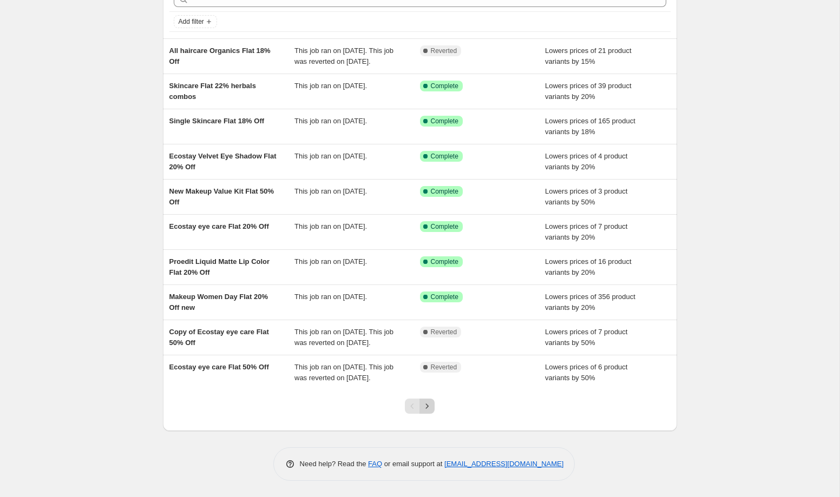
click at [428, 411] on icon "Next" at bounding box center [427, 406] width 11 height 11
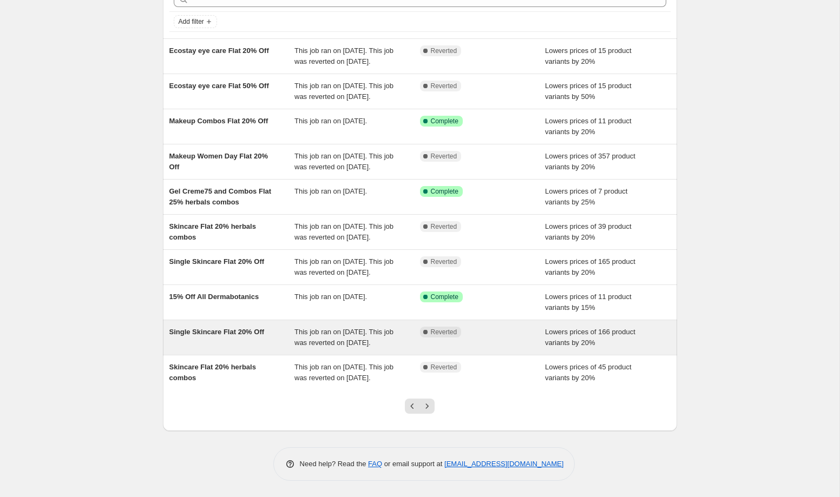
scroll to position [136, 0]
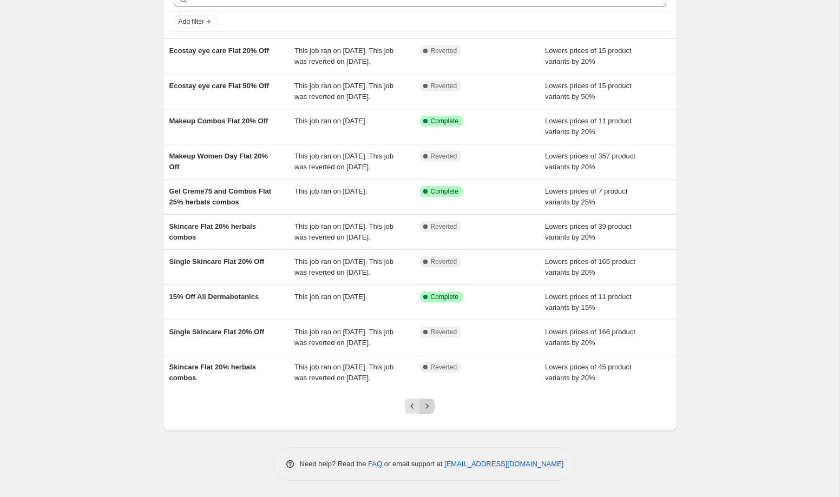
click at [430, 411] on icon "Next" at bounding box center [427, 406] width 11 height 11
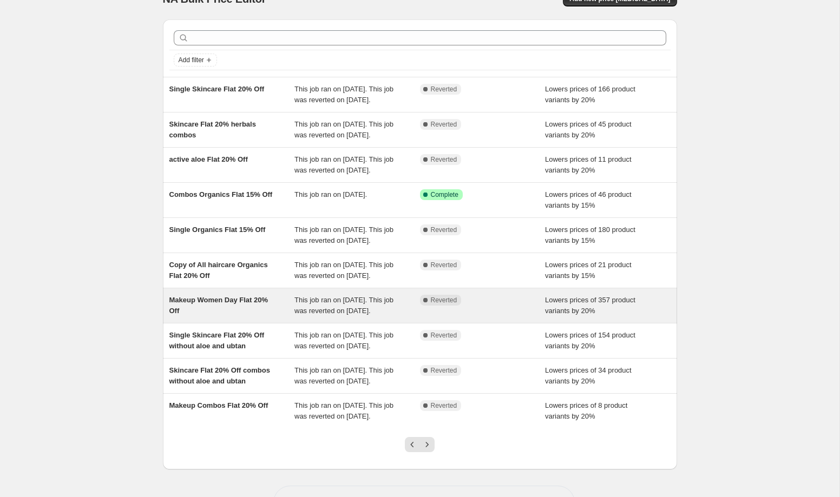
scroll to position [35, 0]
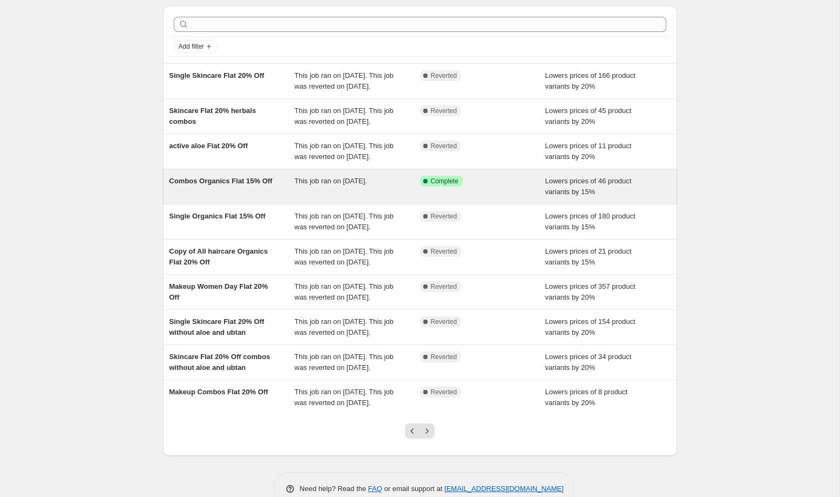
click at [297, 198] on div "This job ran on 21 July 2025." at bounding box center [357, 187] width 126 height 22
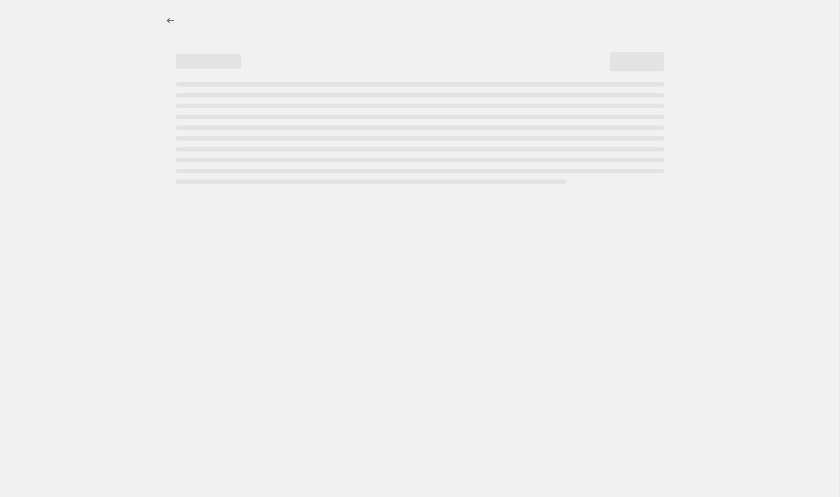
select select "percentage"
select select "collection"
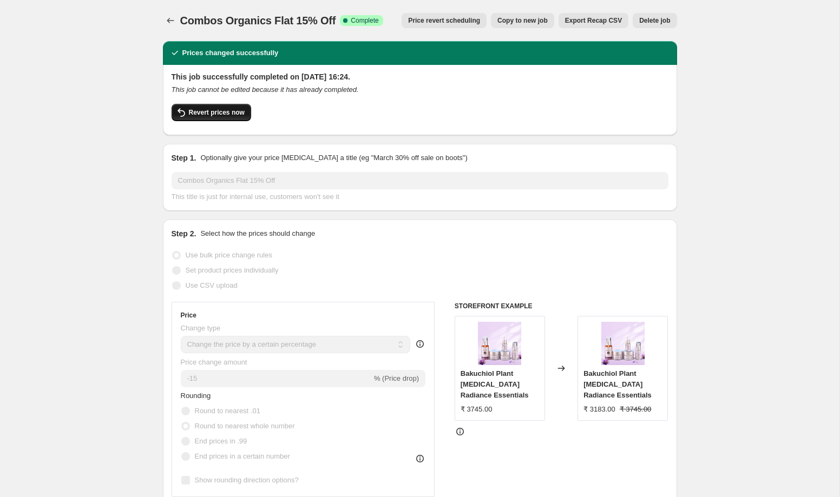
click at [244, 114] on span "Revert prices now" at bounding box center [217, 112] width 56 height 9
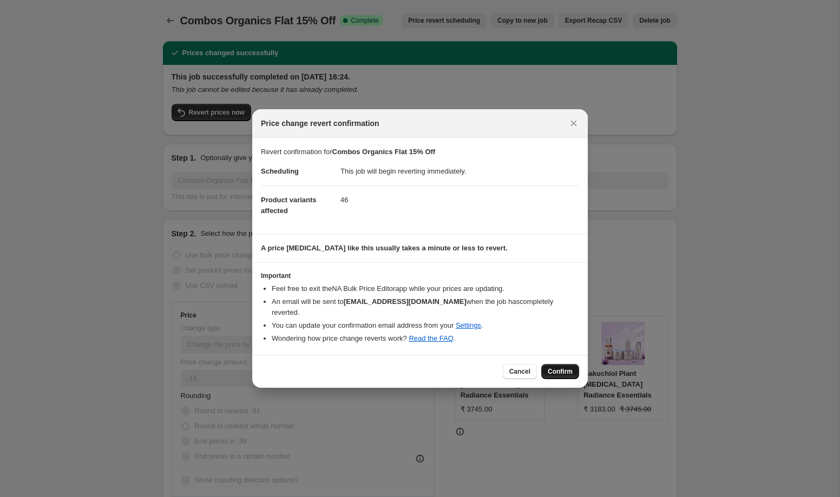
click at [553, 368] on span "Confirm" at bounding box center [560, 372] width 25 height 9
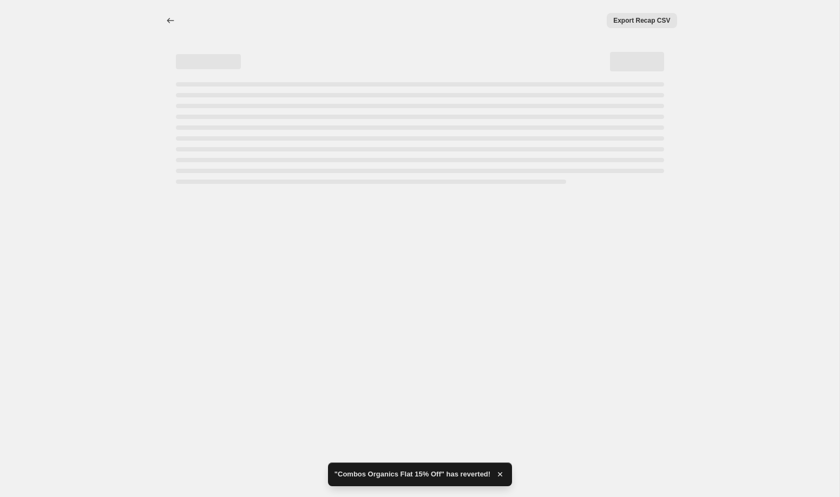
select select "percentage"
select select "collection"
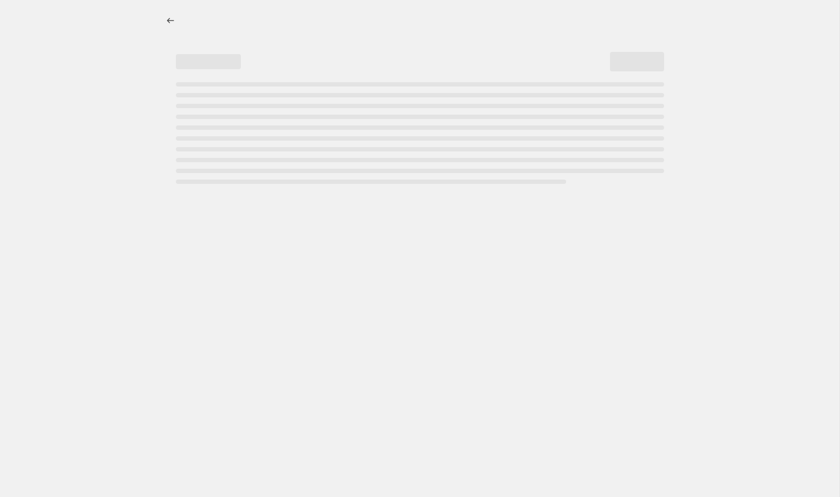
select select "percentage"
select select "collection"
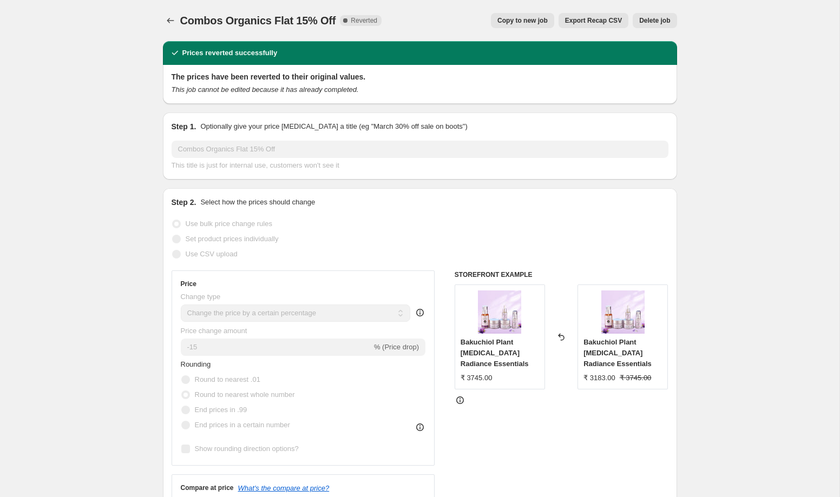
click at [539, 28] on button "Copy to new job" at bounding box center [522, 20] width 63 height 15
select select "percentage"
select select "collection"
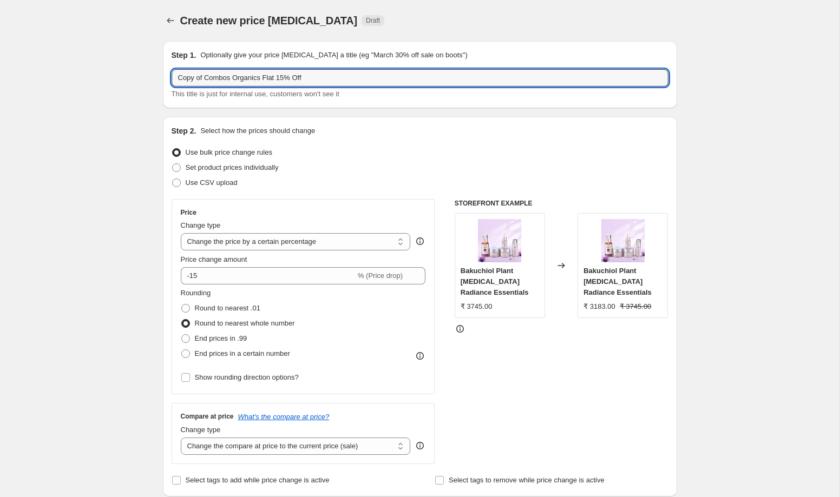
drag, startPoint x: 206, startPoint y: 79, endPoint x: 126, endPoint y: 78, distance: 79.6
click at [260, 82] on input "Combos Organics Flat 15% Off" at bounding box center [420, 77] width 497 height 17
type input "Combos Organics Flat 18% Off"
click at [261, 271] on input "-15" at bounding box center [268, 275] width 175 height 17
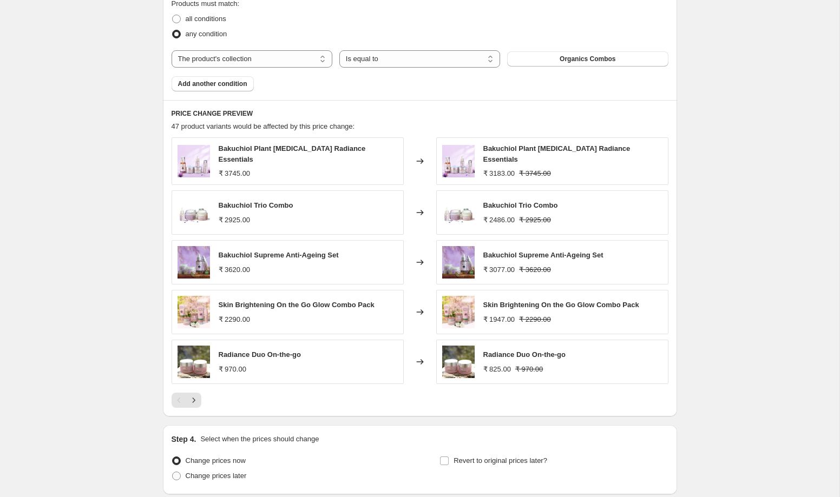
scroll to position [706, 0]
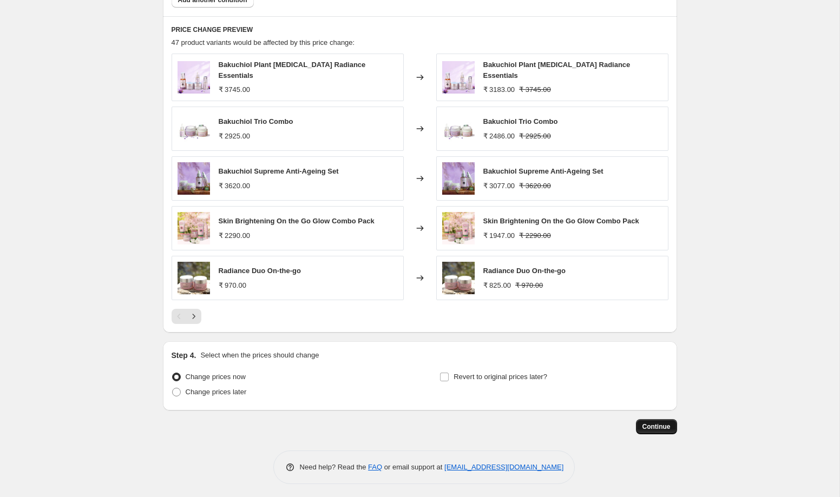
type input "-18"
click at [658, 426] on span "Continue" at bounding box center [656, 427] width 28 height 9
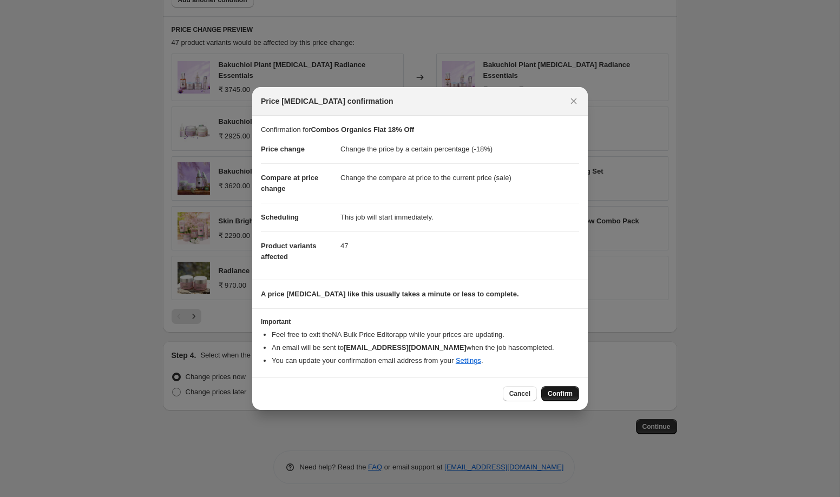
click at [560, 391] on span "Confirm" at bounding box center [560, 394] width 25 height 9
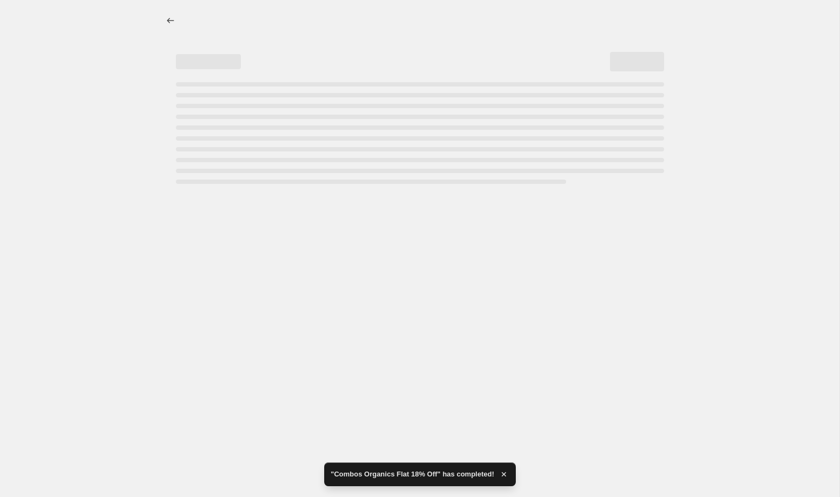
select select "percentage"
select select "collection"
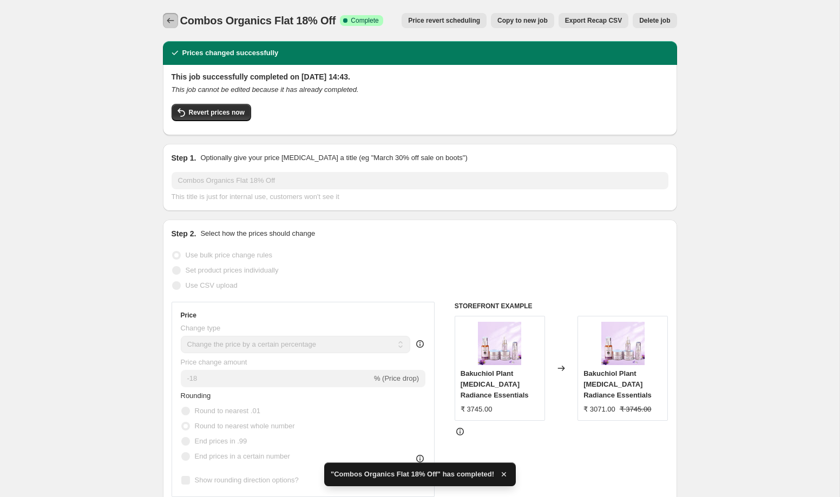
click at [167, 19] on icon "Price change jobs" at bounding box center [170, 20] width 11 height 11
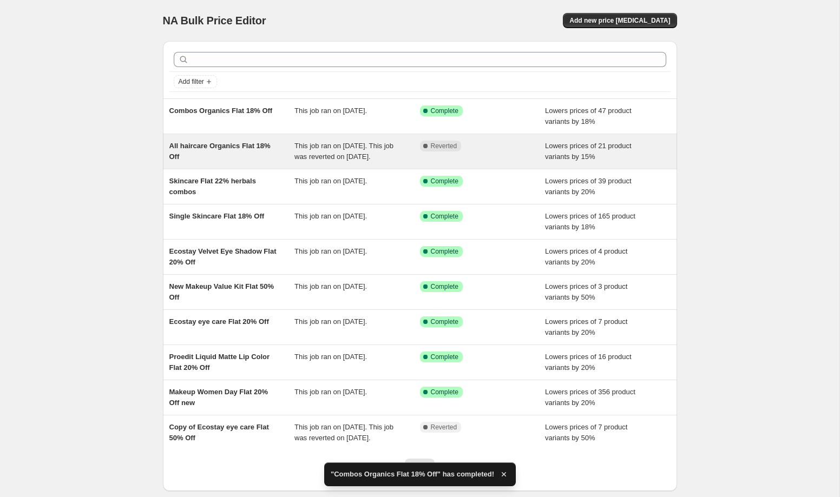
click at [382, 162] on div "This job ran on [DATE]. This job was reverted on [DATE]." at bounding box center [357, 152] width 126 height 22
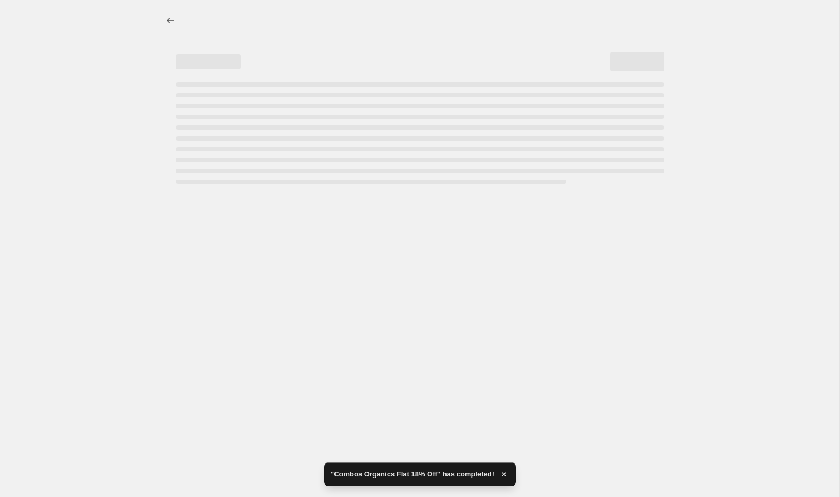
select select "percentage"
select select "collection"
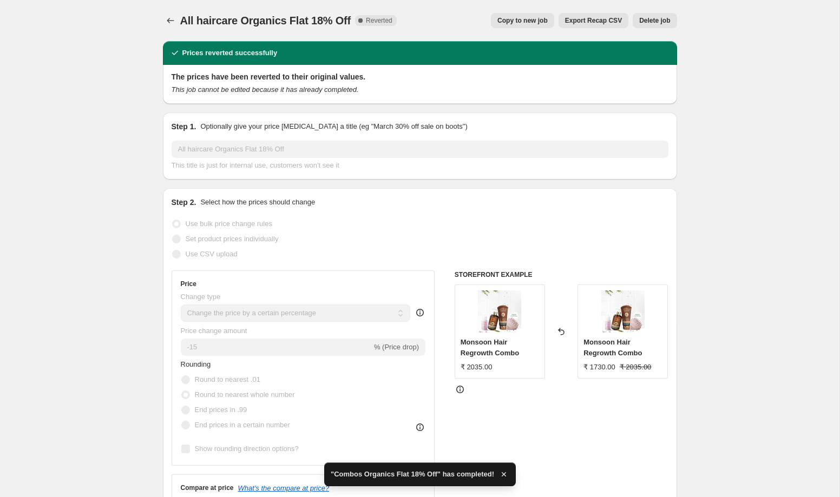
click at [524, 22] on span "Copy to new job" at bounding box center [522, 20] width 50 height 9
select select "percentage"
select select "collection"
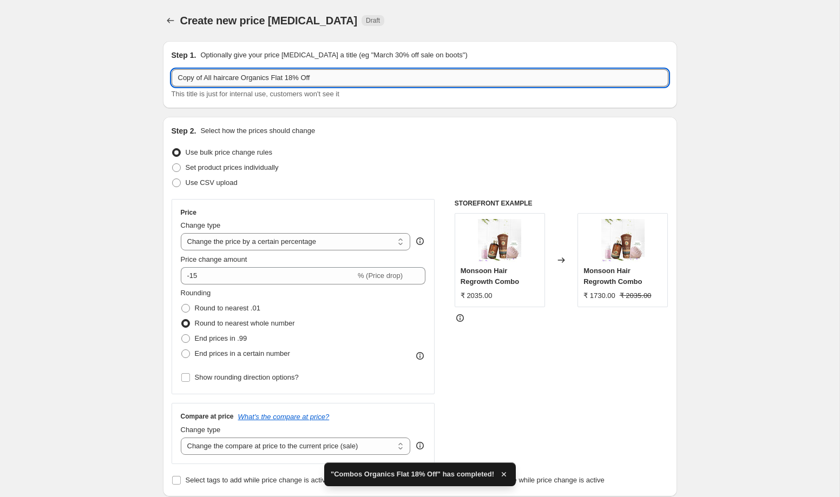
click at [204, 81] on input "Copy of All haircare Organics Flat 18% Off" at bounding box center [420, 77] width 497 height 17
type input "All haircare Organics Flat 18% Off"
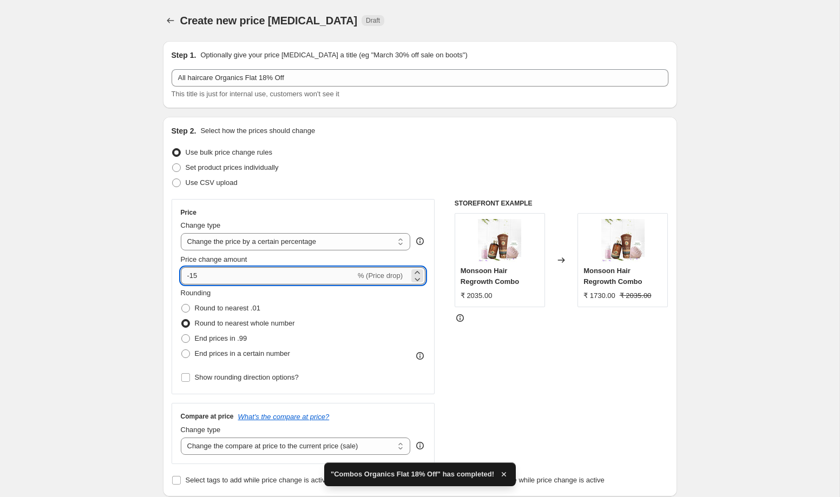
click at [243, 277] on input "-15" at bounding box center [268, 275] width 175 height 17
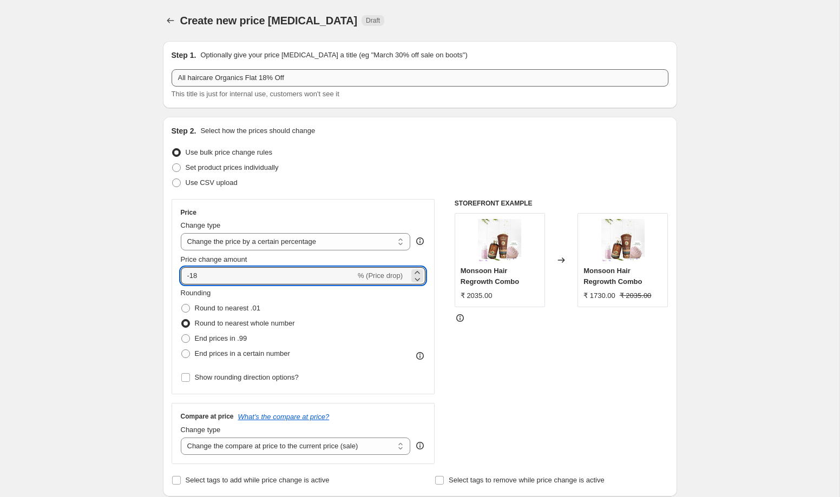
type input "-18"
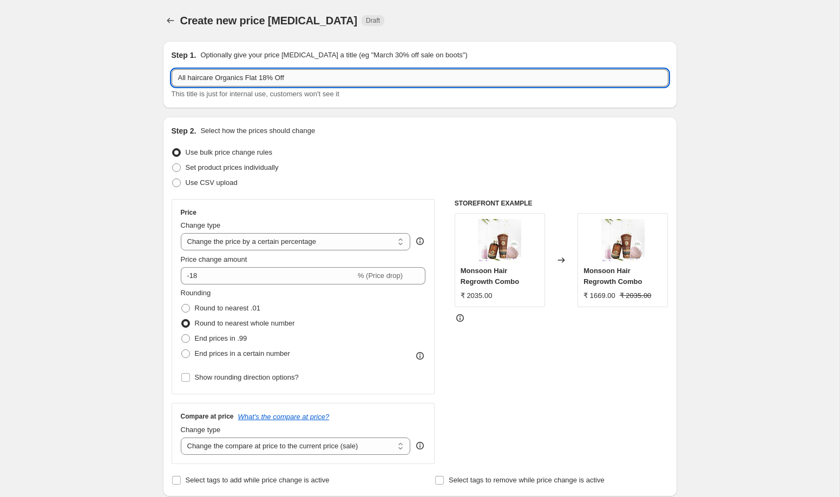
click at [180, 74] on input "All haircare Organics Flat 18% Off" at bounding box center [420, 77] width 497 height 17
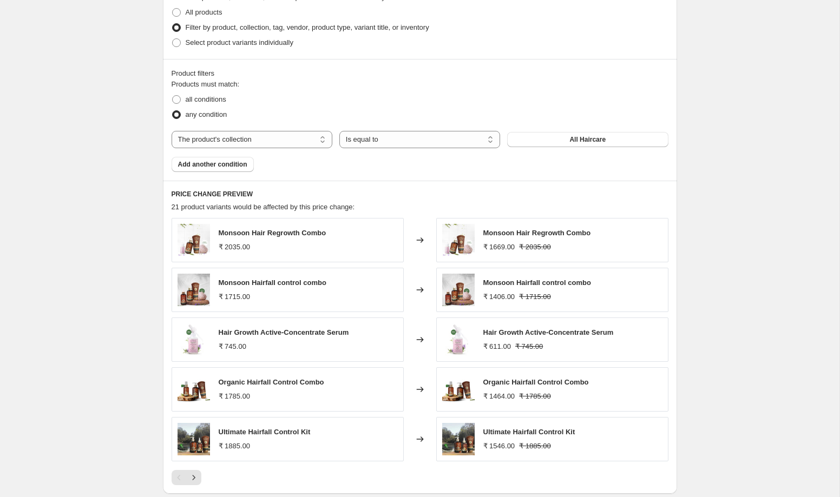
scroll to position [706, 0]
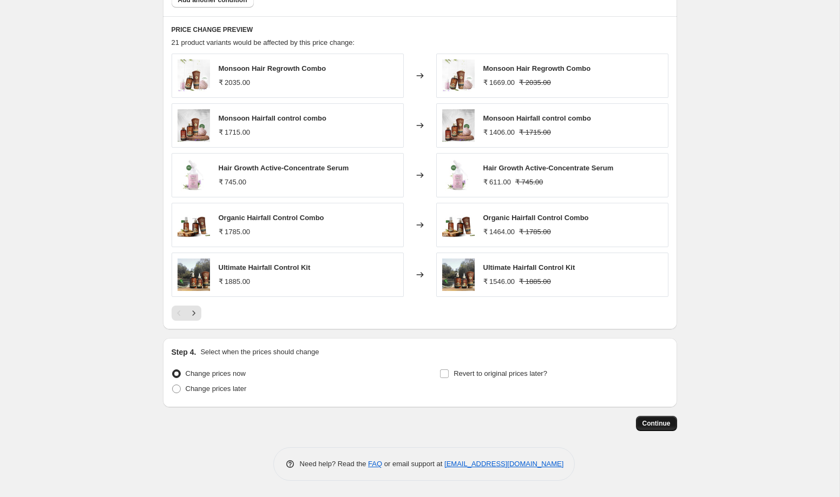
click at [647, 425] on span "Continue" at bounding box center [656, 423] width 28 height 9
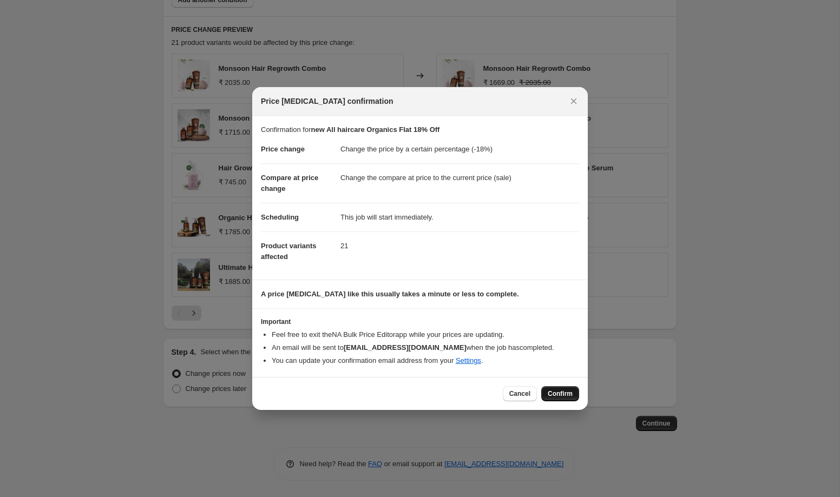
click at [555, 394] on span "Confirm" at bounding box center [560, 394] width 25 height 9
type input "new All haircare Organics Flat 18% Off"
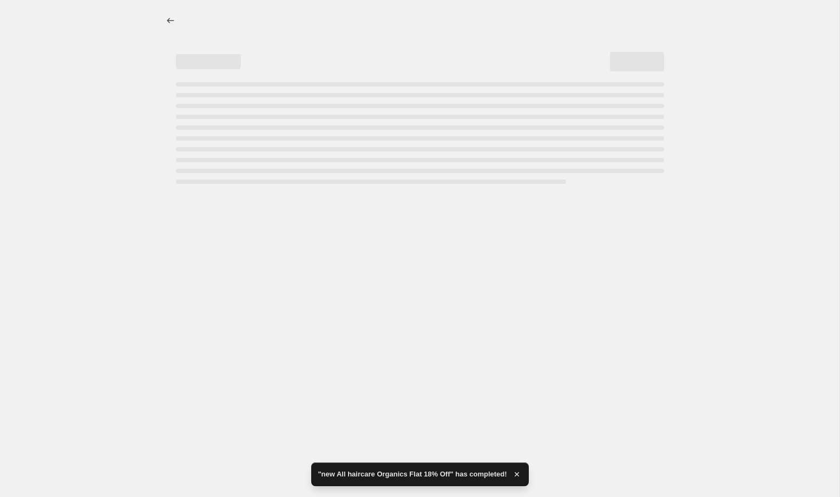
select select "percentage"
select select "collection"
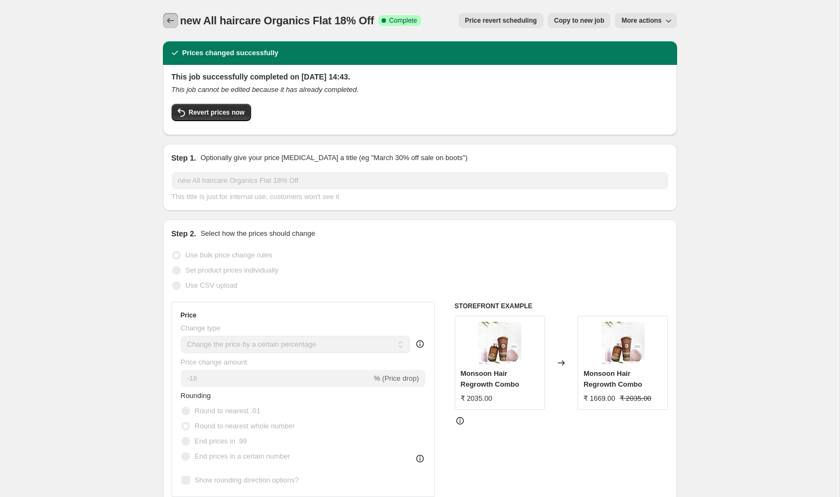
click at [169, 24] on icon "Price change jobs" at bounding box center [170, 20] width 11 height 11
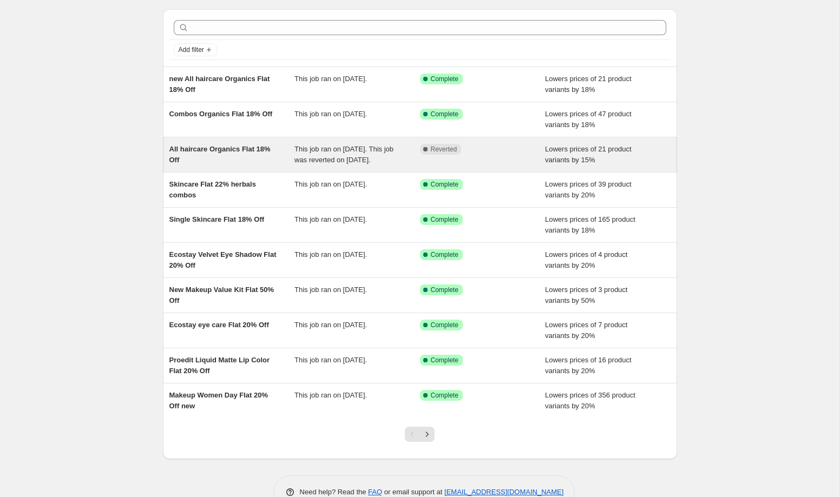
scroll to position [71, 0]
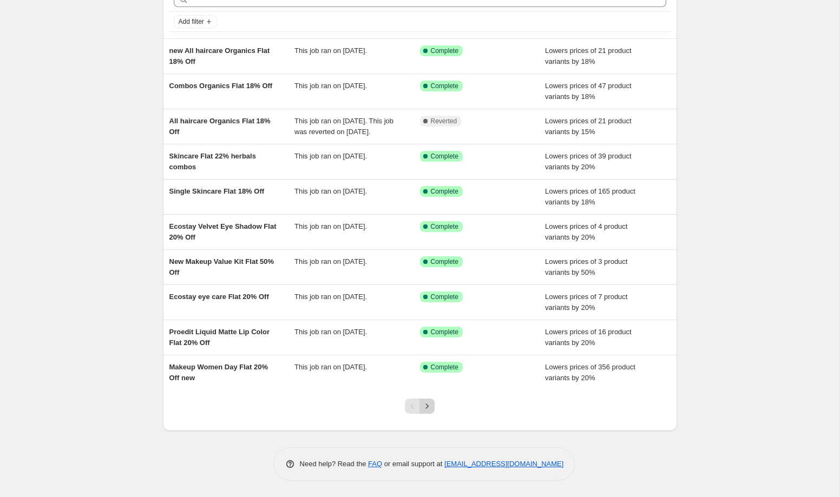
click at [427, 410] on icon "Next" at bounding box center [427, 406] width 11 height 11
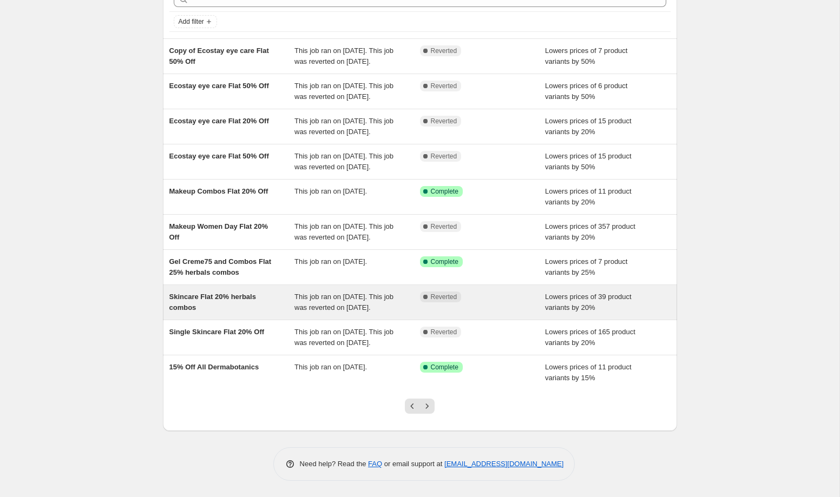
scroll to position [135, 0]
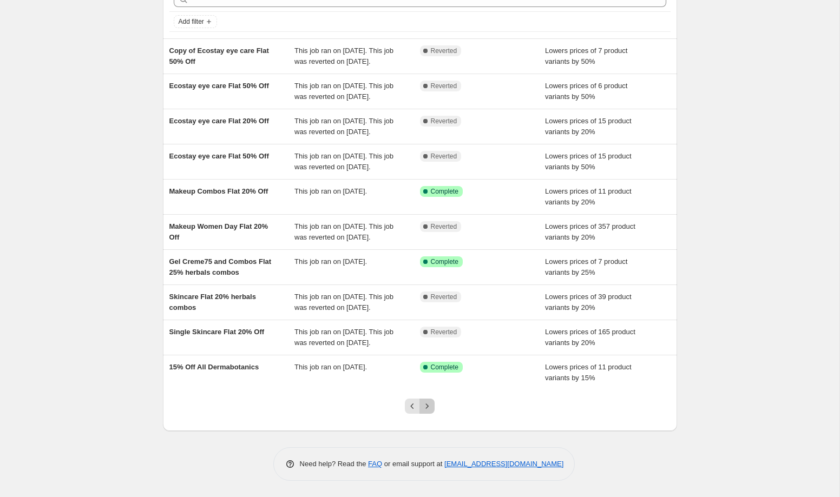
click at [430, 409] on icon "Next" at bounding box center [427, 406] width 11 height 11
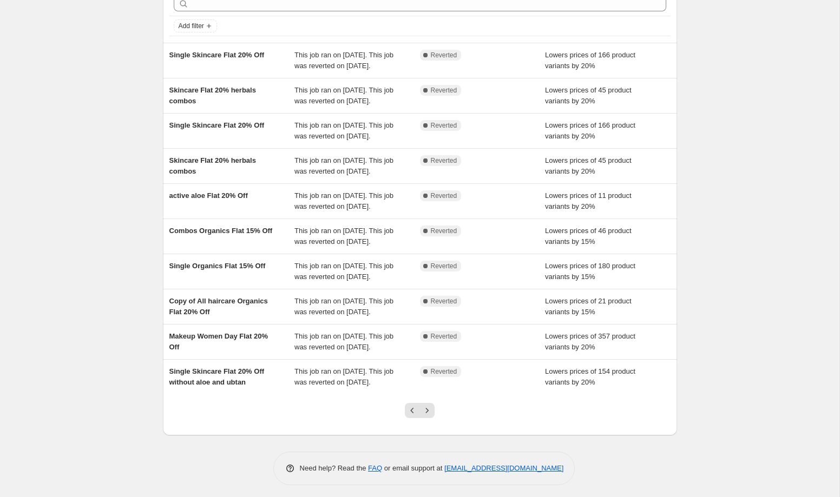
scroll to position [56, 0]
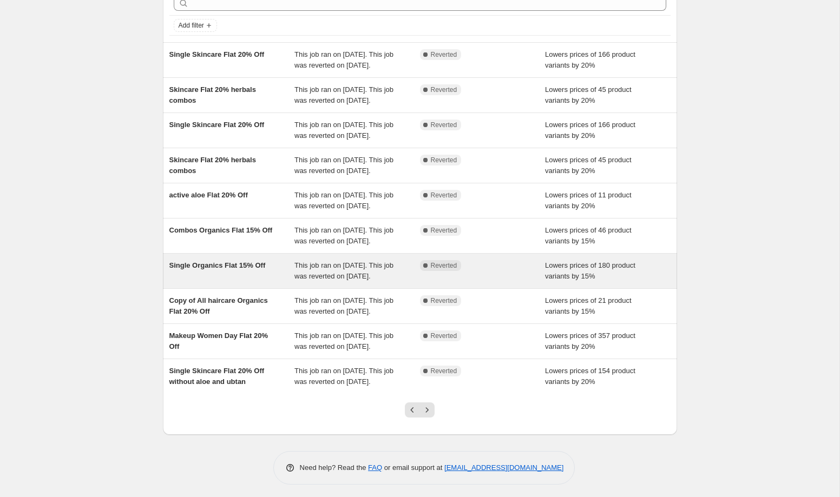
click at [300, 280] on span "This job ran on [DATE]. This job was reverted on [DATE]." at bounding box center [343, 270] width 99 height 19
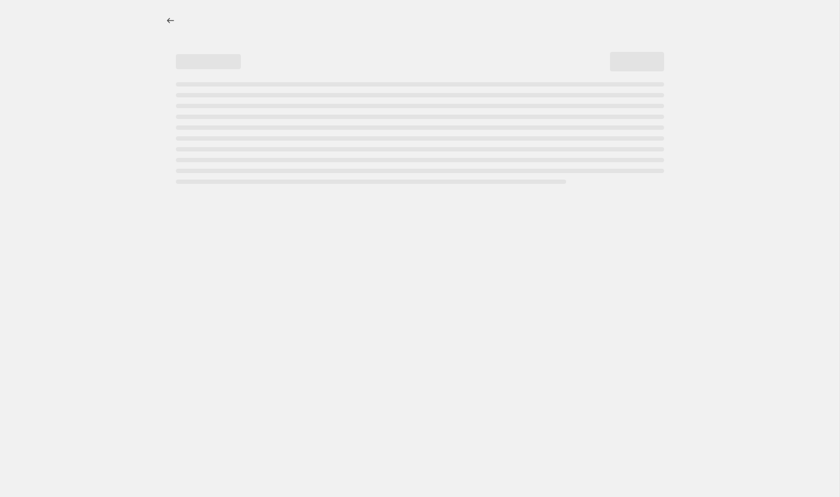
select select "percentage"
select select "collection"
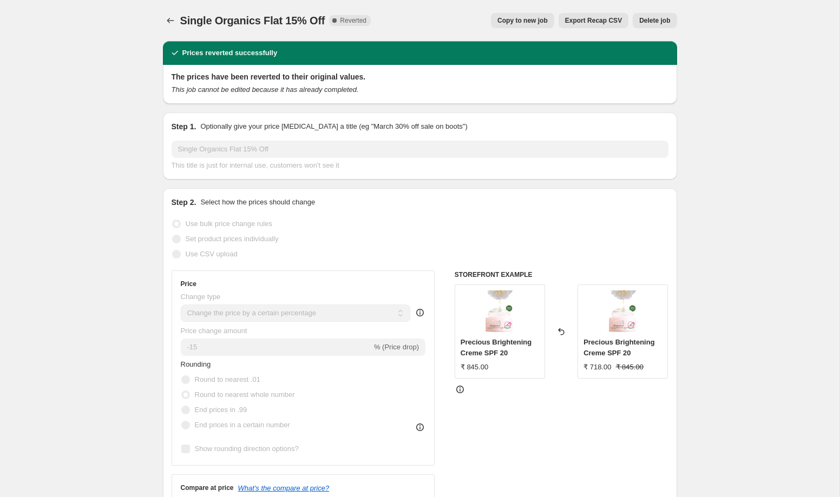
click at [524, 24] on span "Copy to new job" at bounding box center [522, 20] width 50 height 9
select select "percentage"
select select "collection"
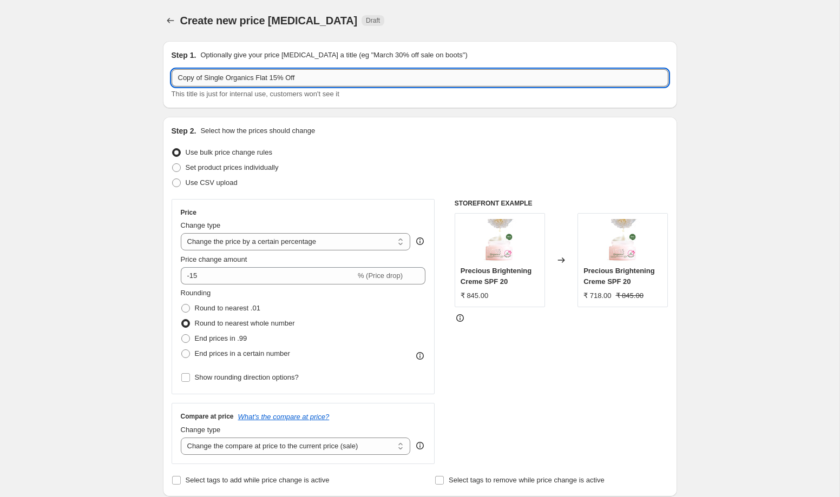
drag, startPoint x: 203, startPoint y: 76, endPoint x: 175, endPoint y: 75, distance: 27.6
click at [175, 75] on input "Copy of Single Organics Flat 15% Off" at bounding box center [420, 77] width 497 height 17
click at [254, 79] on input "Single Organics Flat 15% Off" at bounding box center [420, 77] width 497 height 17
type input "Single Organics Flat 18% Off"
click at [268, 279] on input "-15" at bounding box center [268, 275] width 175 height 17
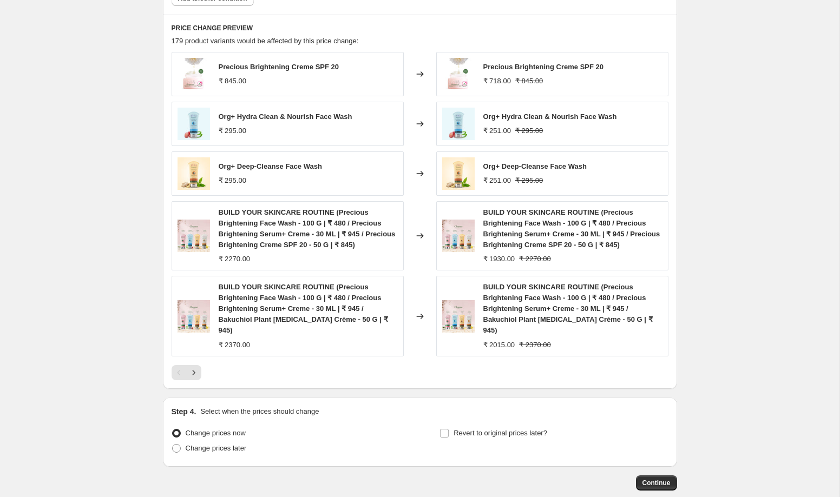
scroll to position [757, 0]
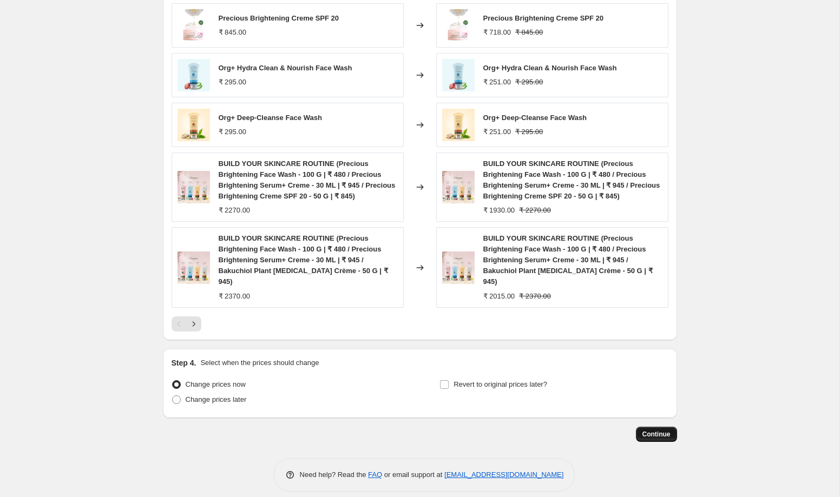
type input "-18"
click at [658, 430] on span "Continue" at bounding box center [656, 434] width 28 height 9
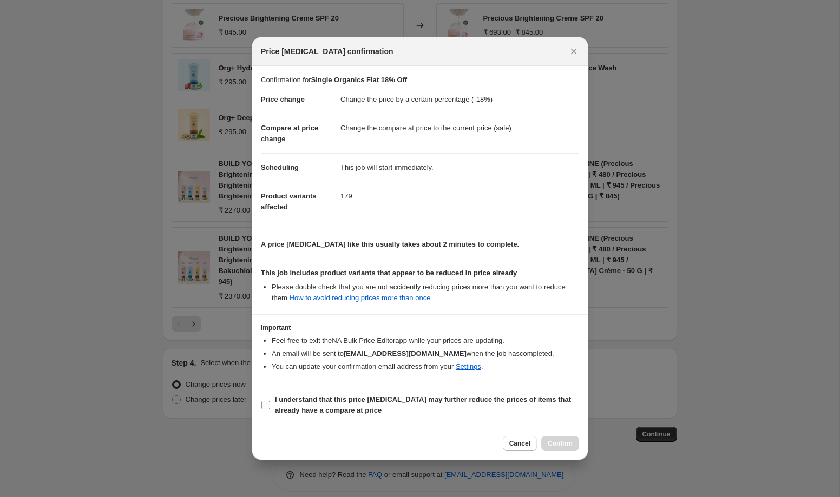
click at [265, 407] on input "I understand that this price change job may further reduce the prices of items …" at bounding box center [265, 405] width 9 height 9
checkbox input "true"
click at [565, 441] on span "Confirm" at bounding box center [560, 444] width 25 height 9
type input "Single Organics Flat 18% Off"
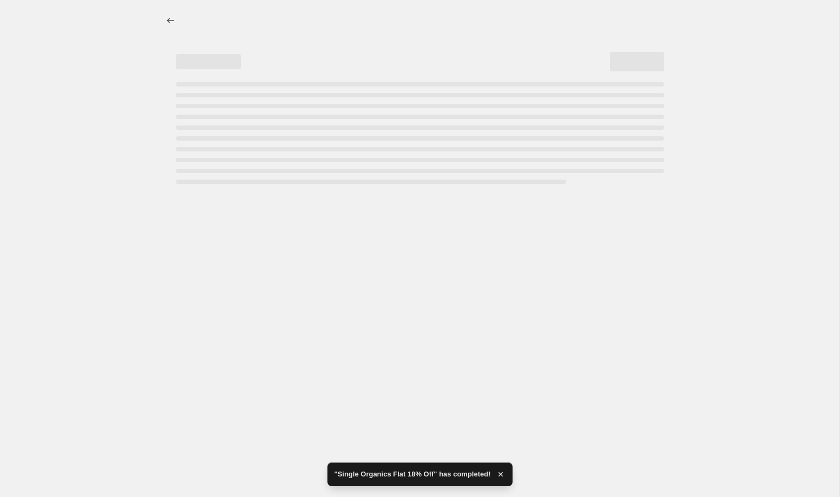
select select "percentage"
select select "collection"
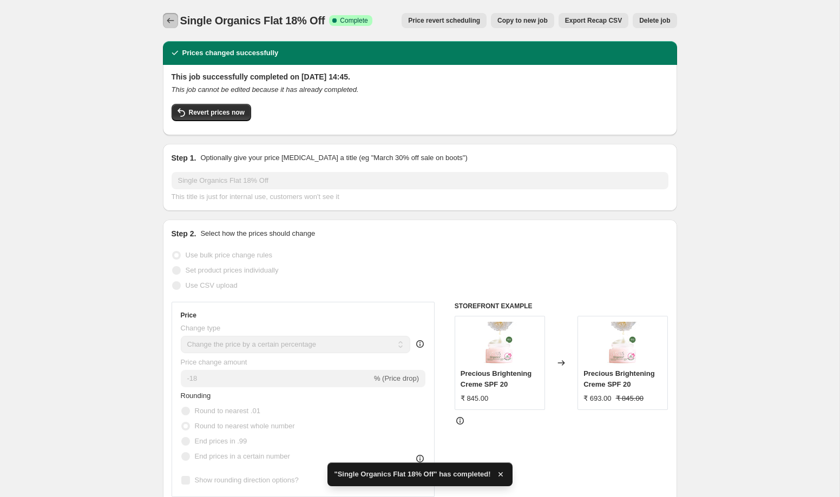
click at [170, 23] on icon "Price change jobs" at bounding box center [170, 20] width 11 height 11
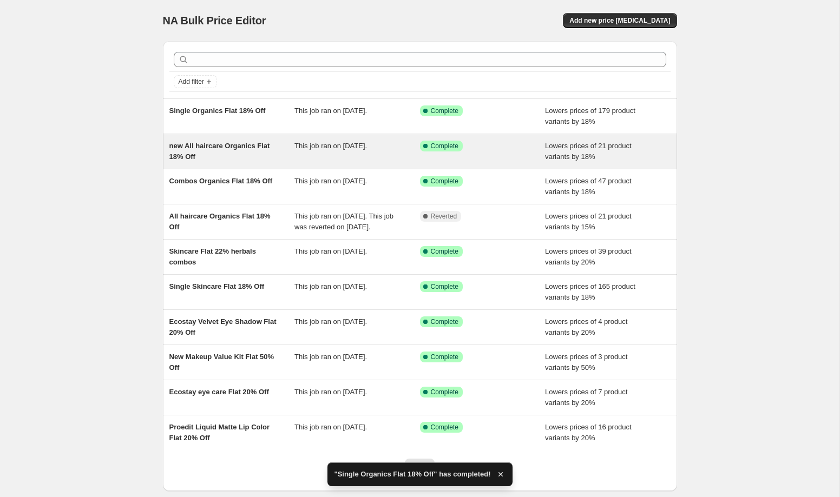
click at [254, 161] on div "new All haircare Organics Flat 18% Off" at bounding box center [232, 152] width 126 height 22
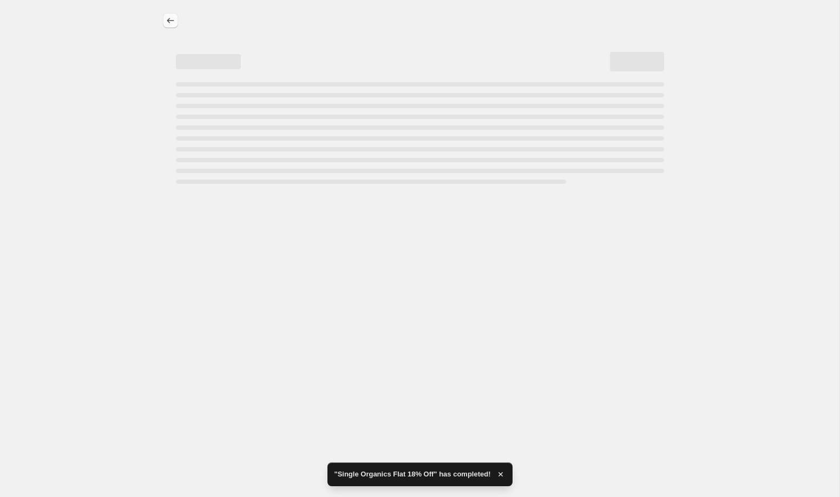
select select "percentage"
select select "collection"
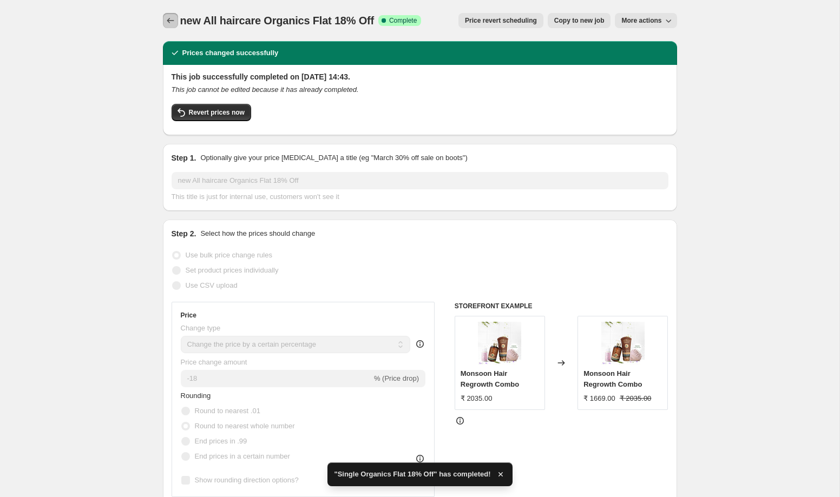
click at [168, 18] on icon "Price change jobs" at bounding box center [170, 20] width 11 height 11
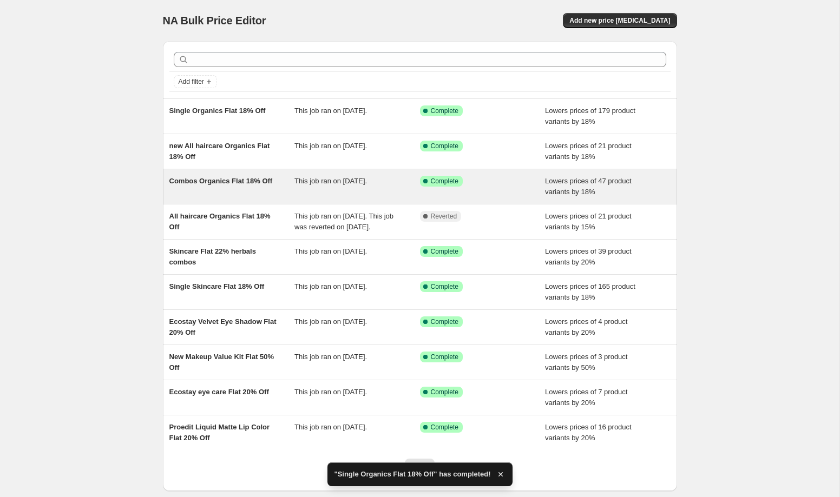
click at [246, 187] on div "Combos Organics Flat 18% Off" at bounding box center [232, 187] width 126 height 22
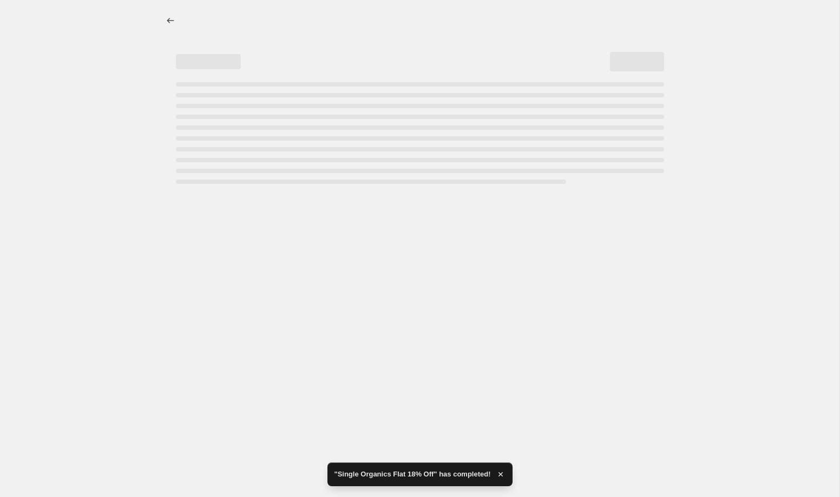
select select "percentage"
select select "collection"
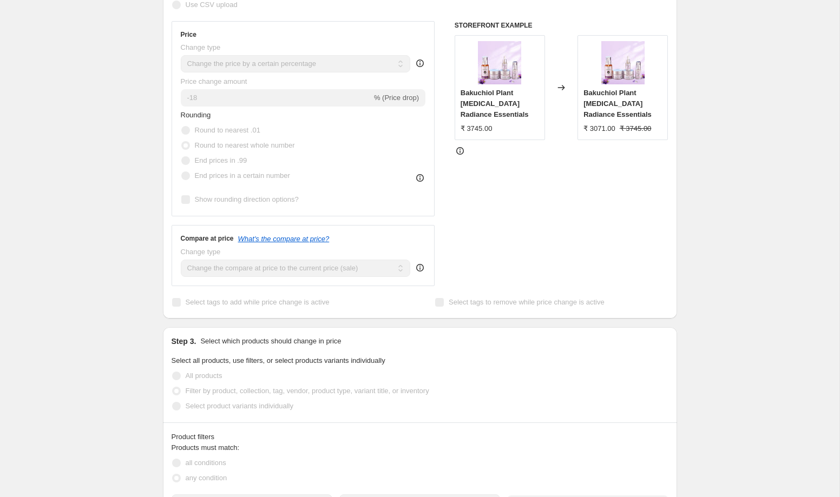
scroll to position [258, 0]
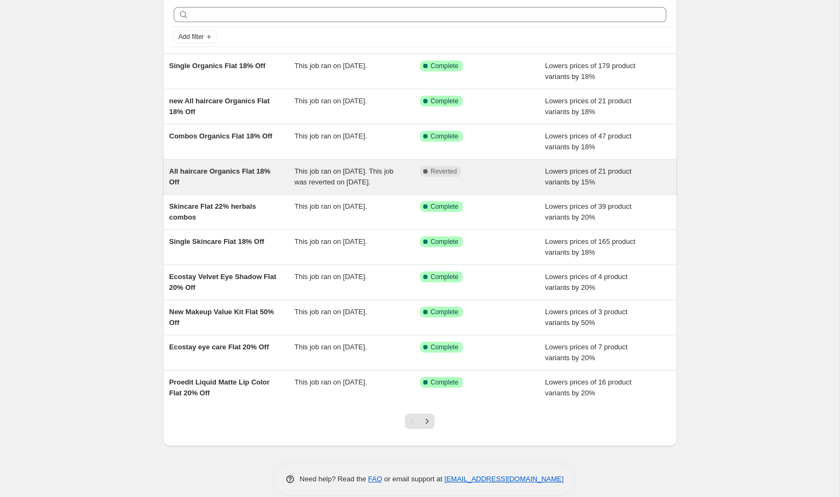
scroll to position [55, 0]
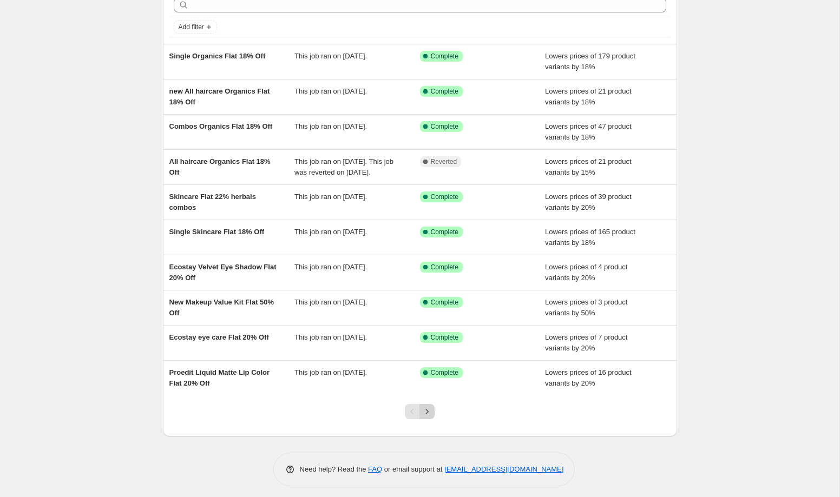
click at [428, 417] on icon "Next" at bounding box center [427, 411] width 11 height 11
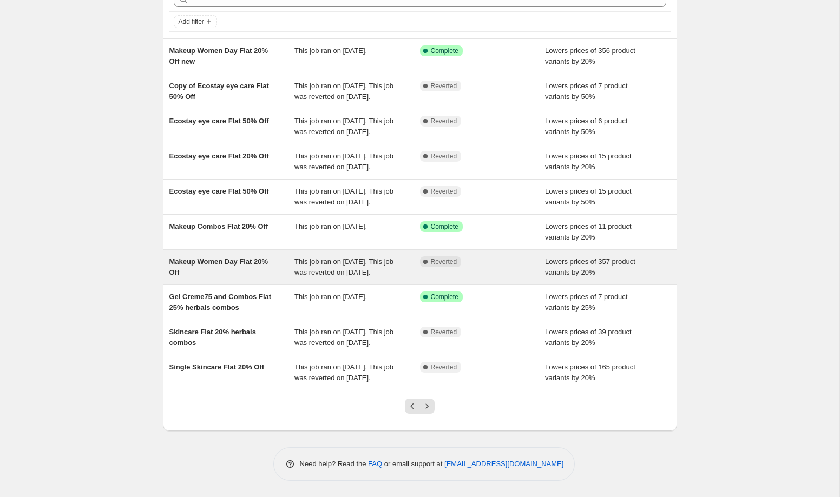
scroll to position [123, 0]
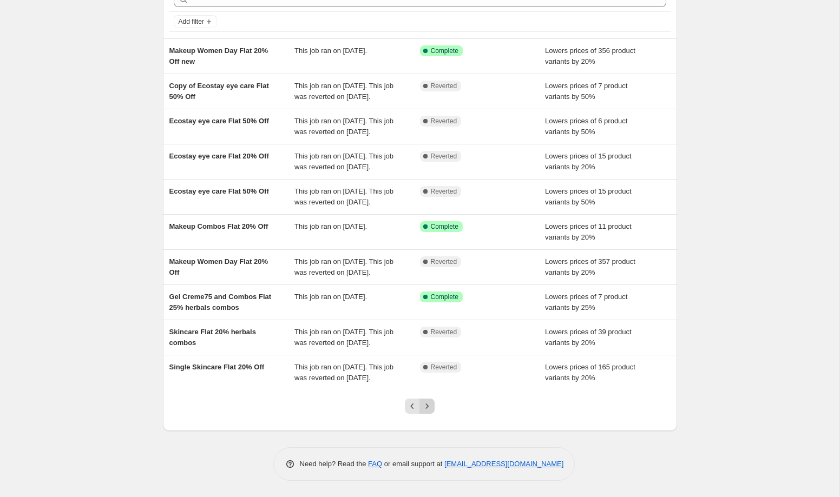
click at [425, 412] on icon "Next" at bounding box center [427, 406] width 11 height 11
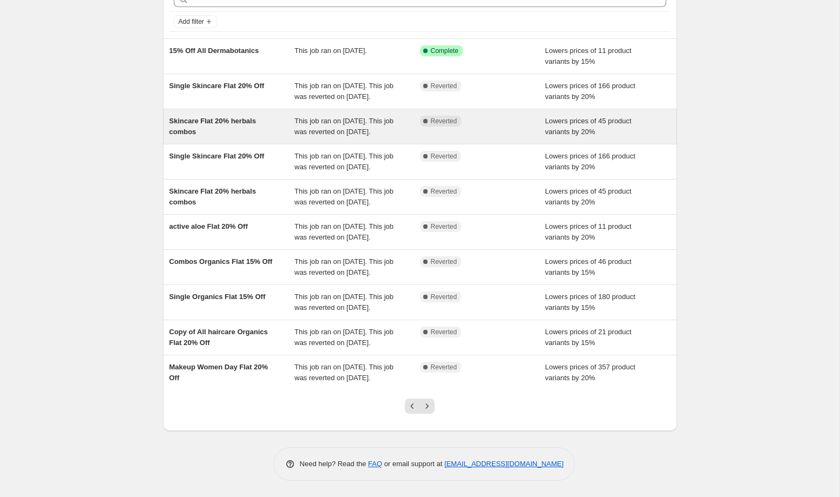
scroll to position [158, 0]
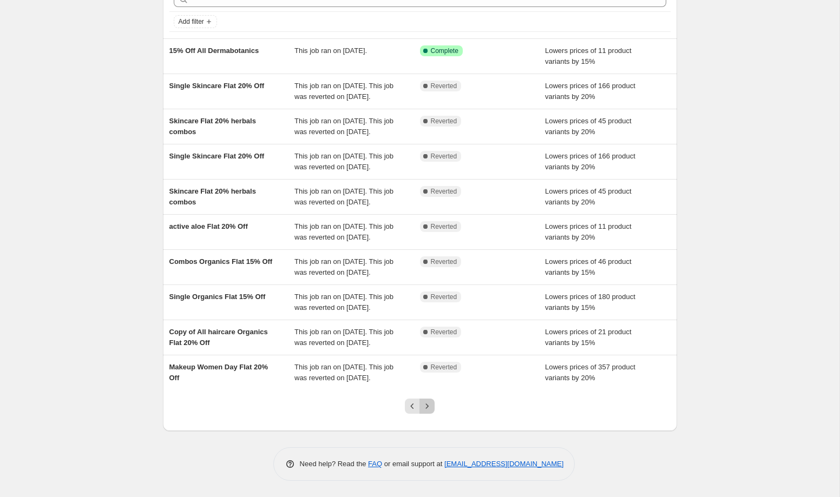
click at [430, 405] on icon "Next" at bounding box center [427, 406] width 11 height 11
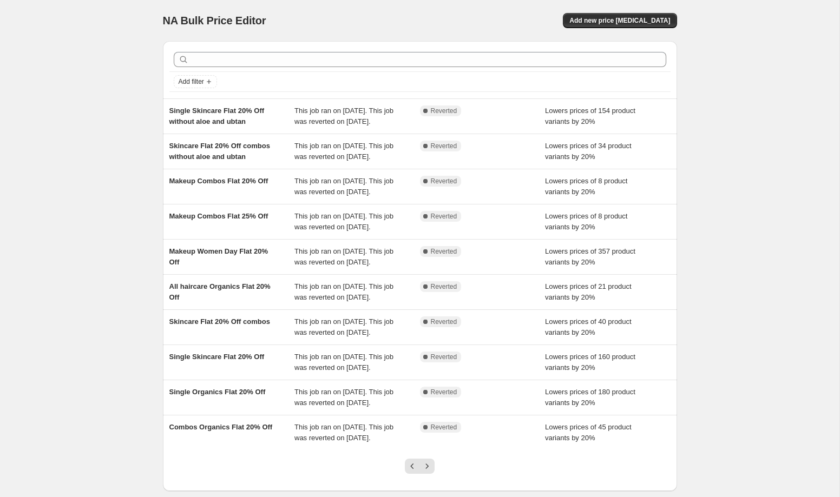
scroll to position [168, 0]
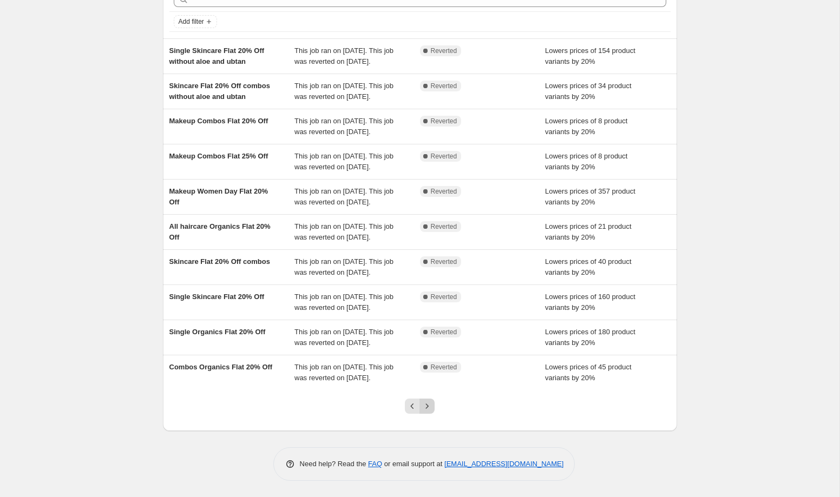
click at [430, 408] on icon "Next" at bounding box center [427, 406] width 11 height 11
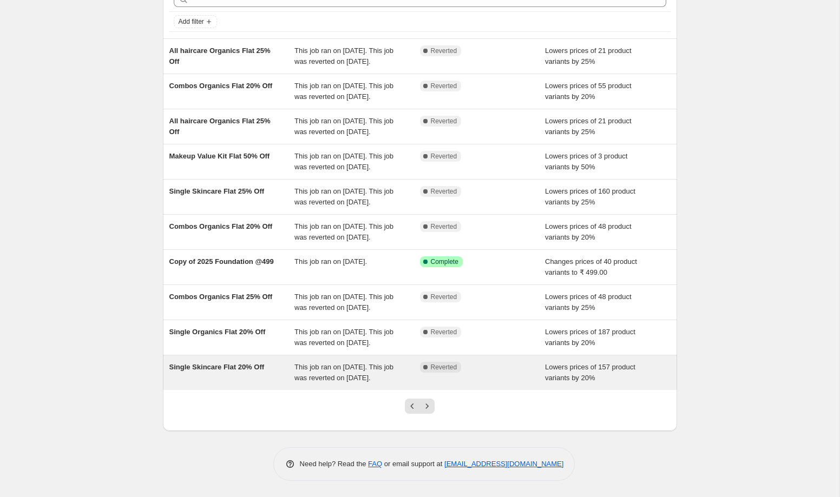
scroll to position [158, 0]
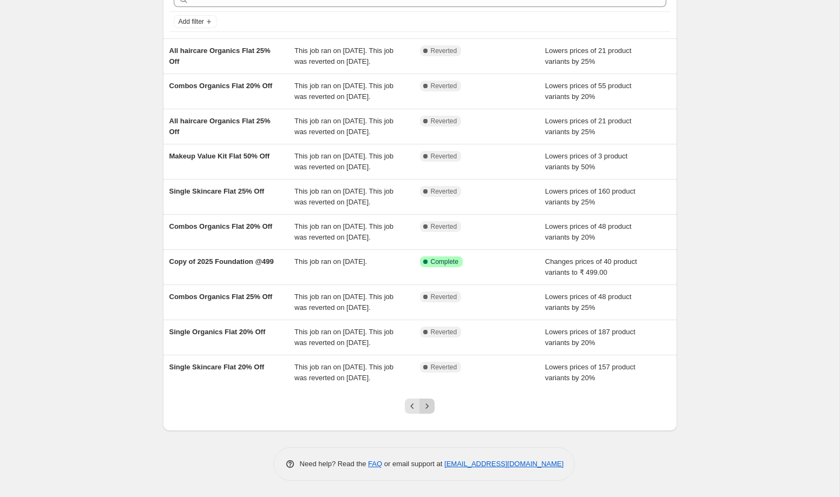
click at [425, 408] on icon "Next" at bounding box center [427, 406] width 11 height 11
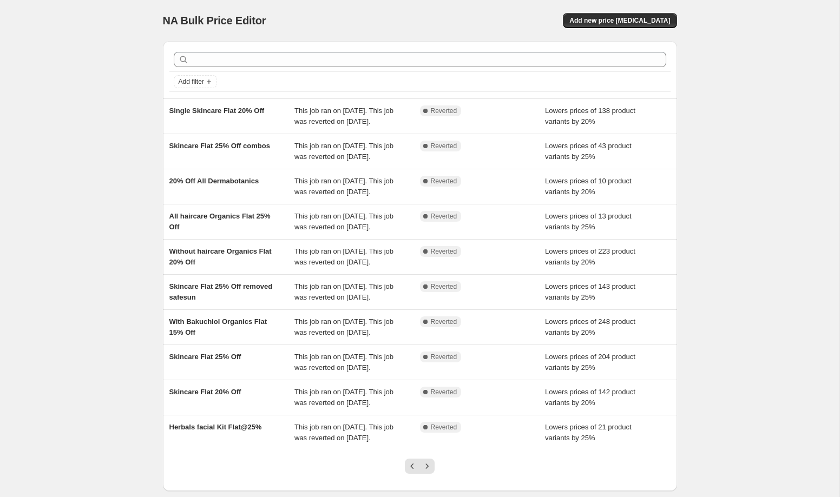
scroll to position [168, 0]
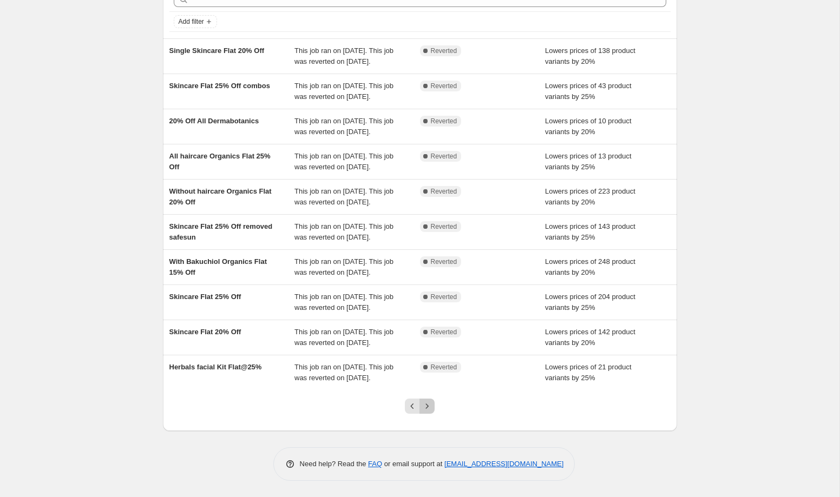
click at [430, 409] on icon "Next" at bounding box center [427, 406] width 11 height 11
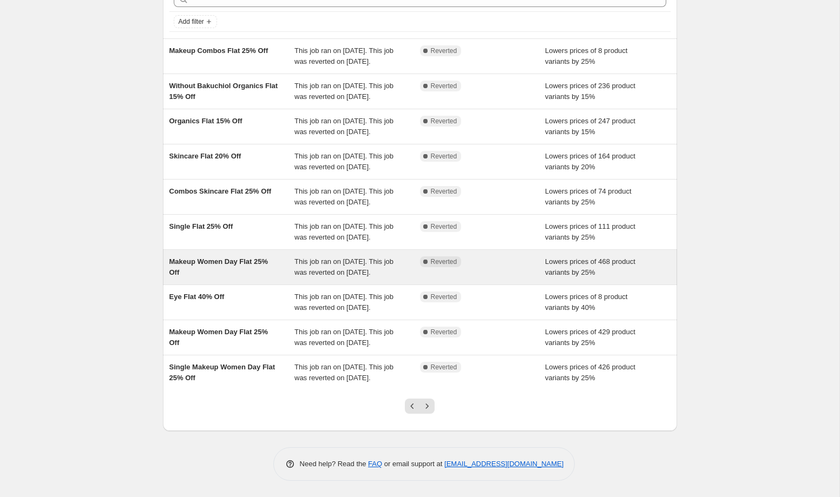
scroll to position [158, 0]
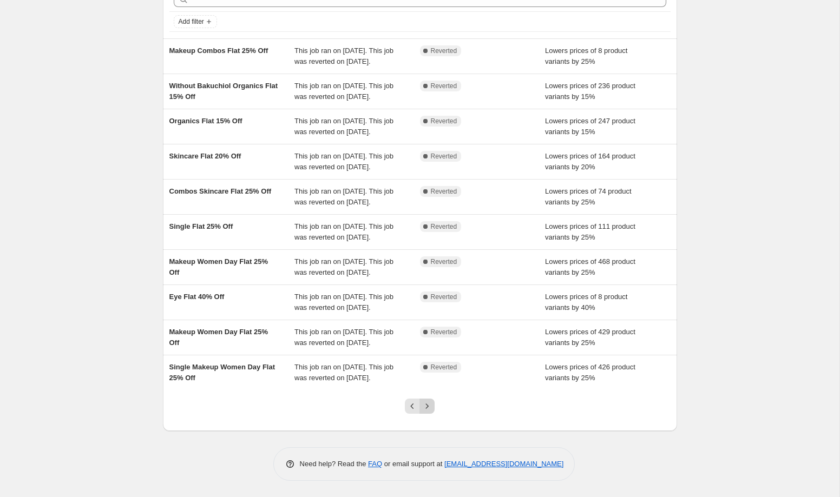
click at [428, 409] on icon "Next" at bounding box center [427, 406] width 11 height 11
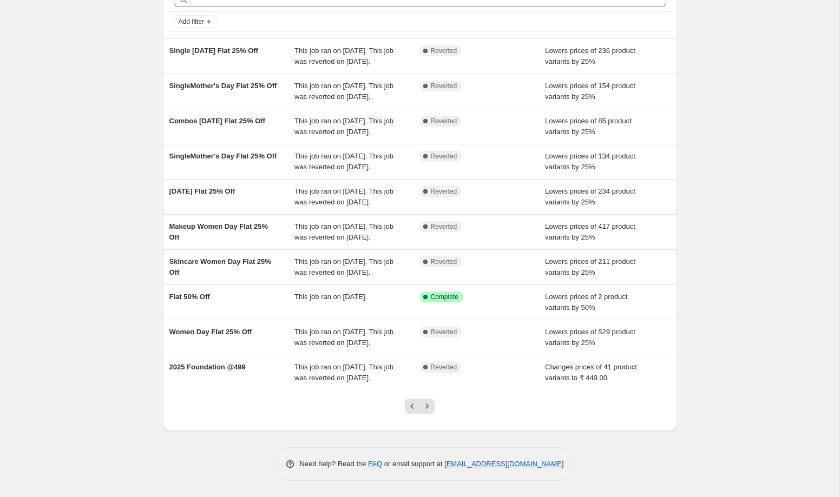
scroll to position [63, 0]
click at [429, 412] on icon "Next" at bounding box center [427, 406] width 11 height 11
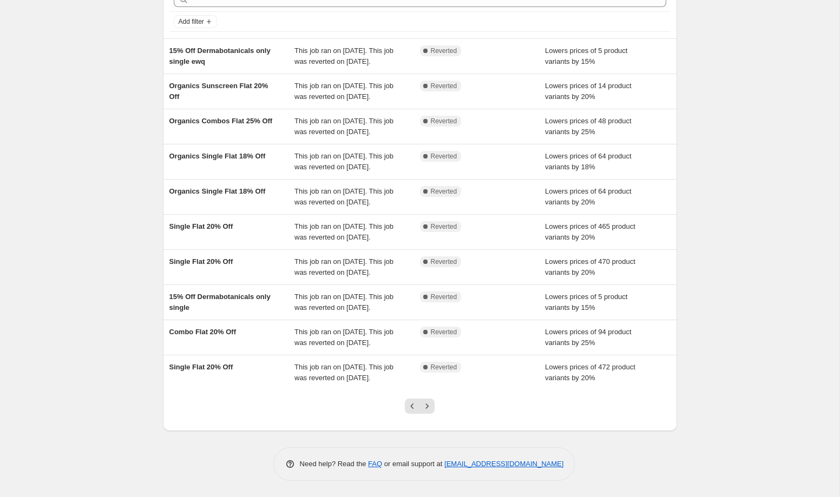
scroll to position [168, 0]
click at [428, 399] on button "Next" at bounding box center [426, 406] width 15 height 15
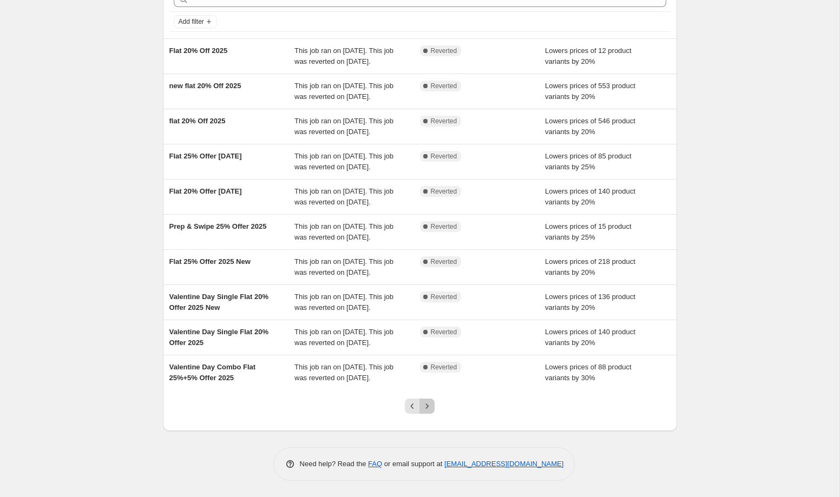
click at [428, 399] on button "Next" at bounding box center [426, 406] width 15 height 15
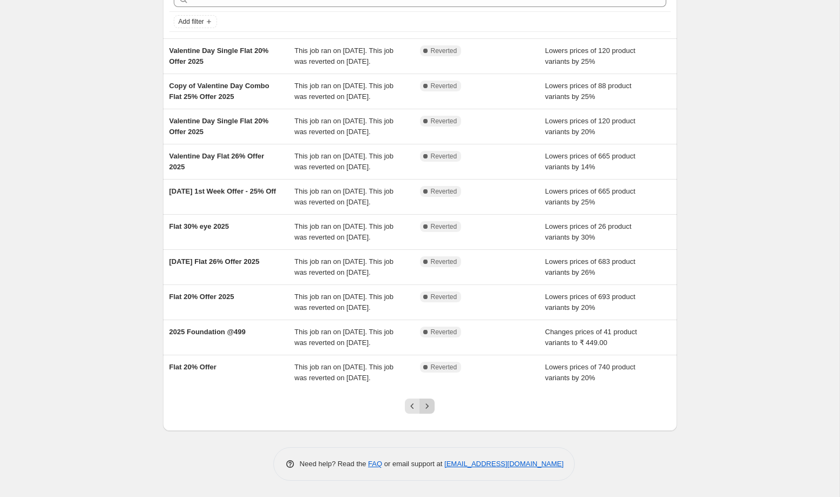
click at [429, 406] on icon "Next" at bounding box center [427, 406] width 11 height 11
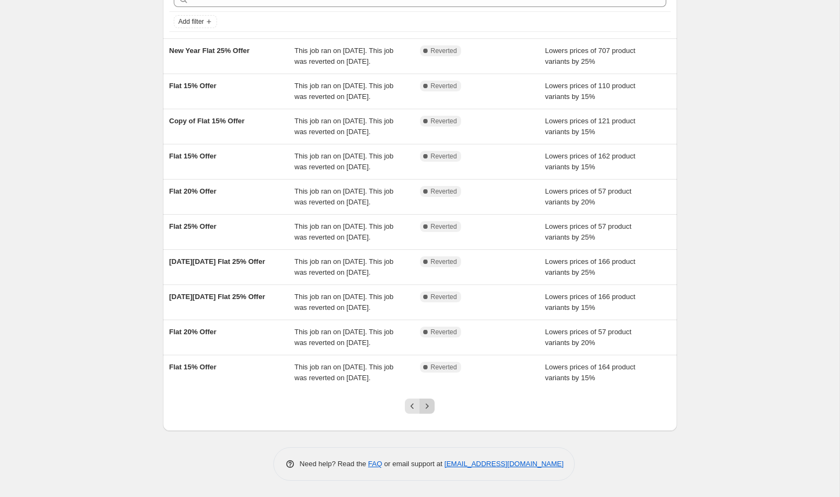
click at [429, 402] on icon "Next" at bounding box center [427, 406] width 11 height 11
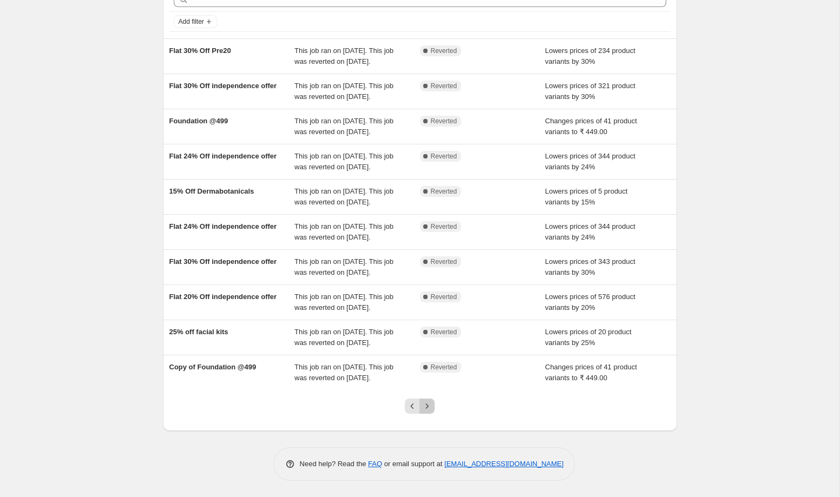
click at [427, 401] on button "Next" at bounding box center [426, 406] width 15 height 15
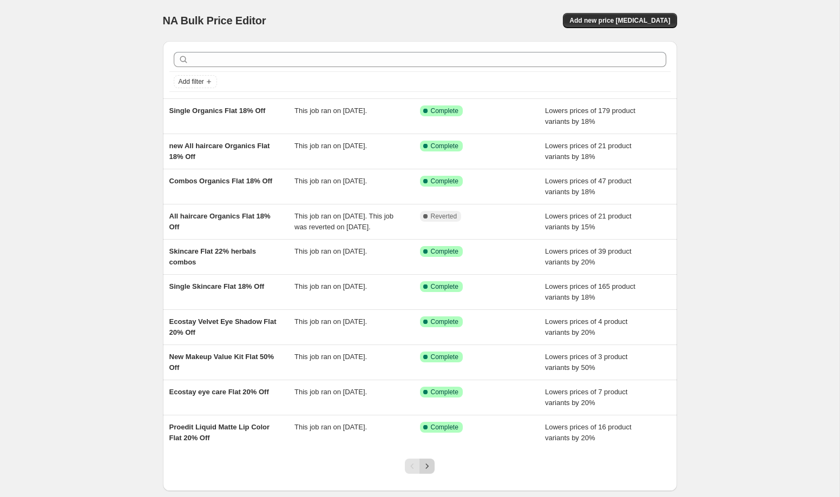
click at [429, 472] on icon "Next" at bounding box center [427, 466] width 11 height 11
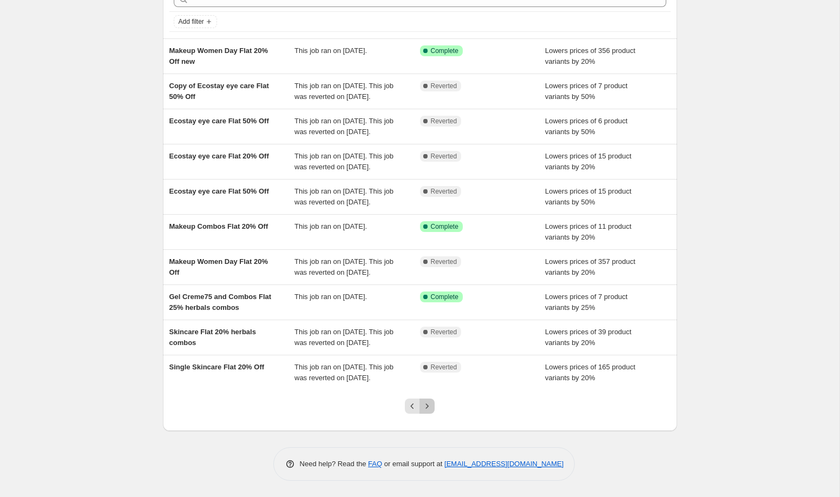
click at [431, 414] on button "Next" at bounding box center [426, 406] width 15 height 15
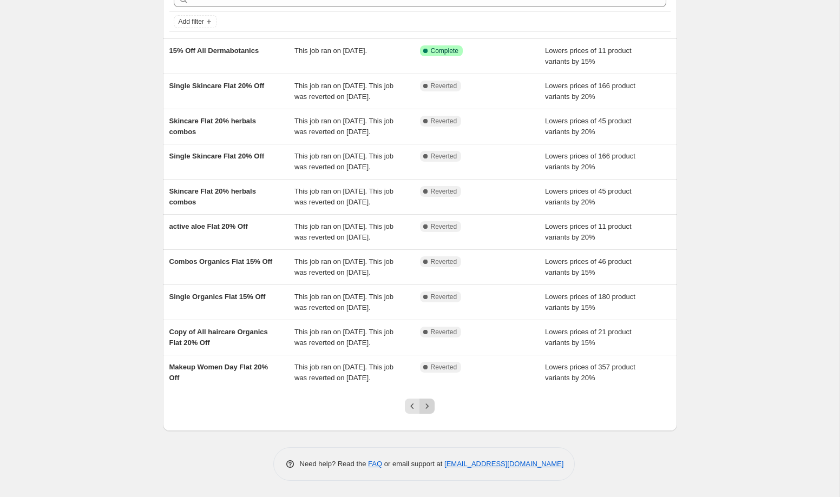
click at [430, 409] on icon "Next" at bounding box center [427, 406] width 11 height 11
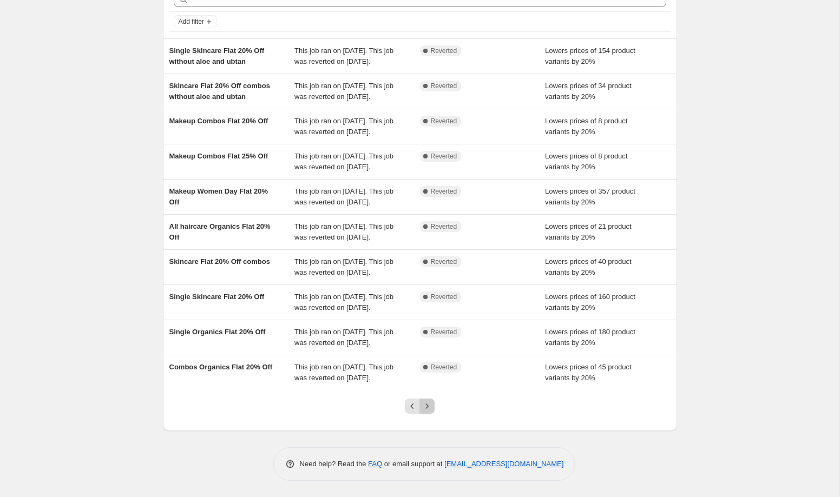
click at [431, 405] on icon "Next" at bounding box center [427, 406] width 11 height 11
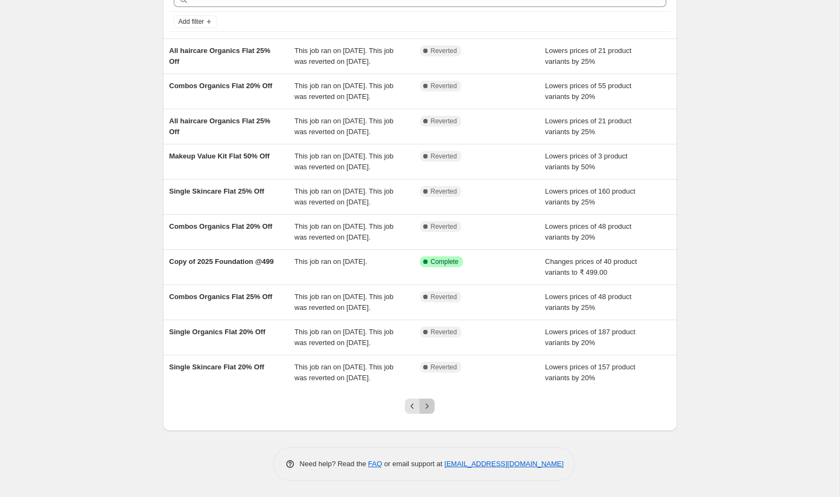
click at [430, 408] on button "Next" at bounding box center [426, 406] width 15 height 15
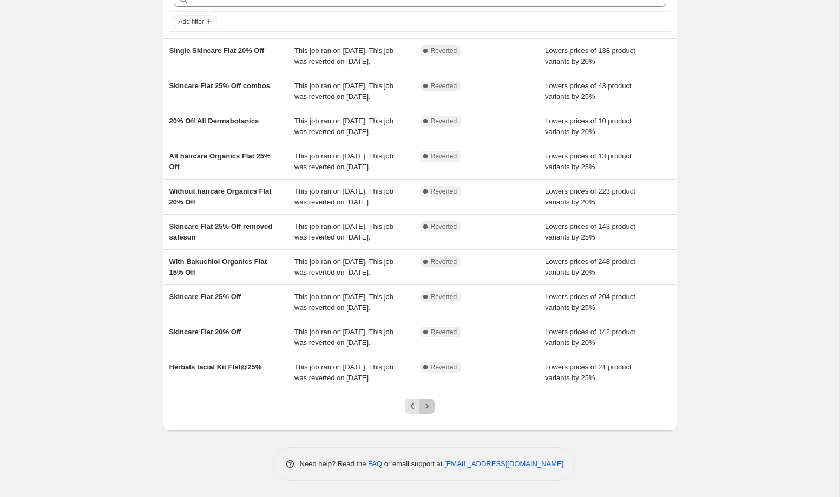
click at [427, 407] on icon "Next" at bounding box center [427, 406] width 11 height 11
